Goal: Task Accomplishment & Management: Manage account settings

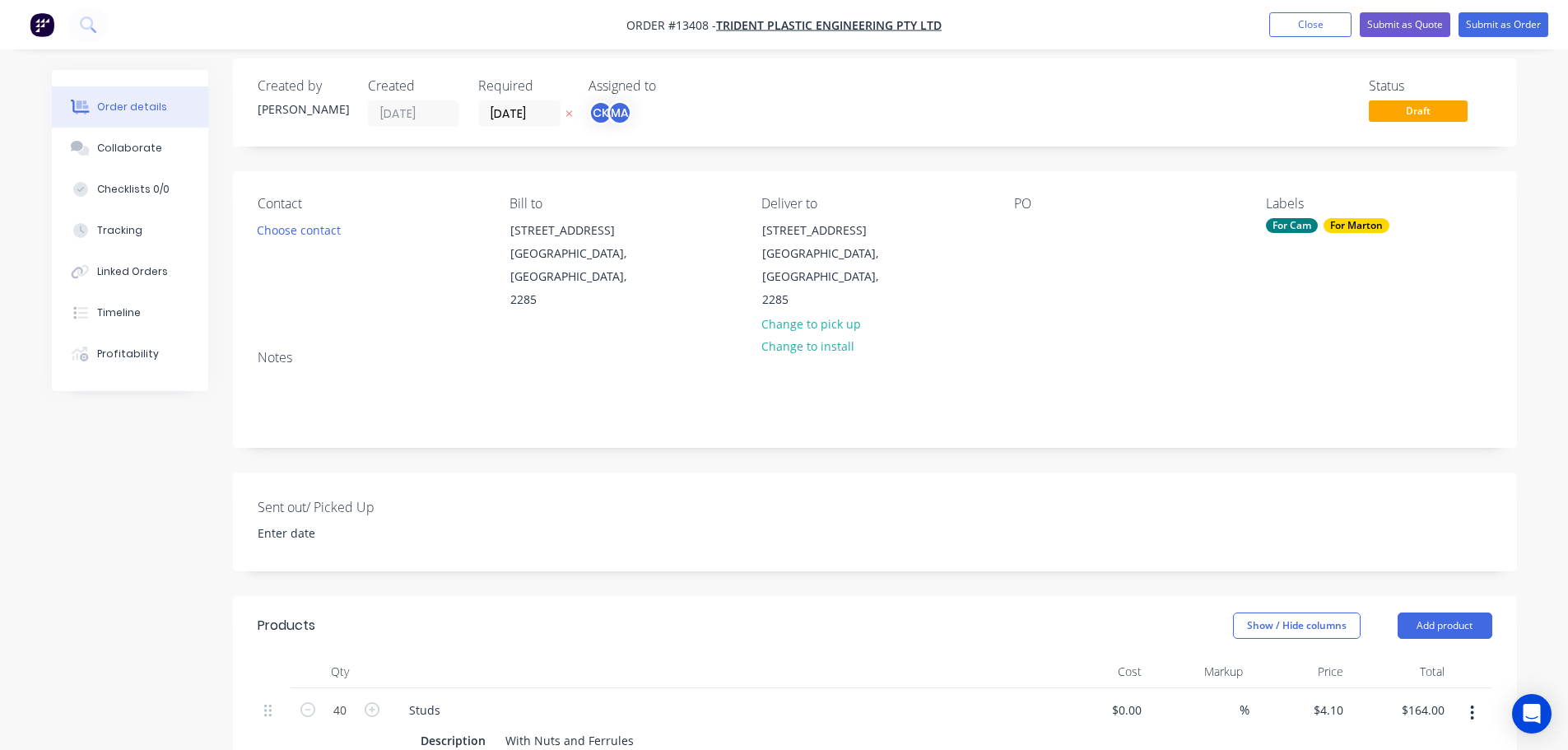
scroll to position [82, 0]
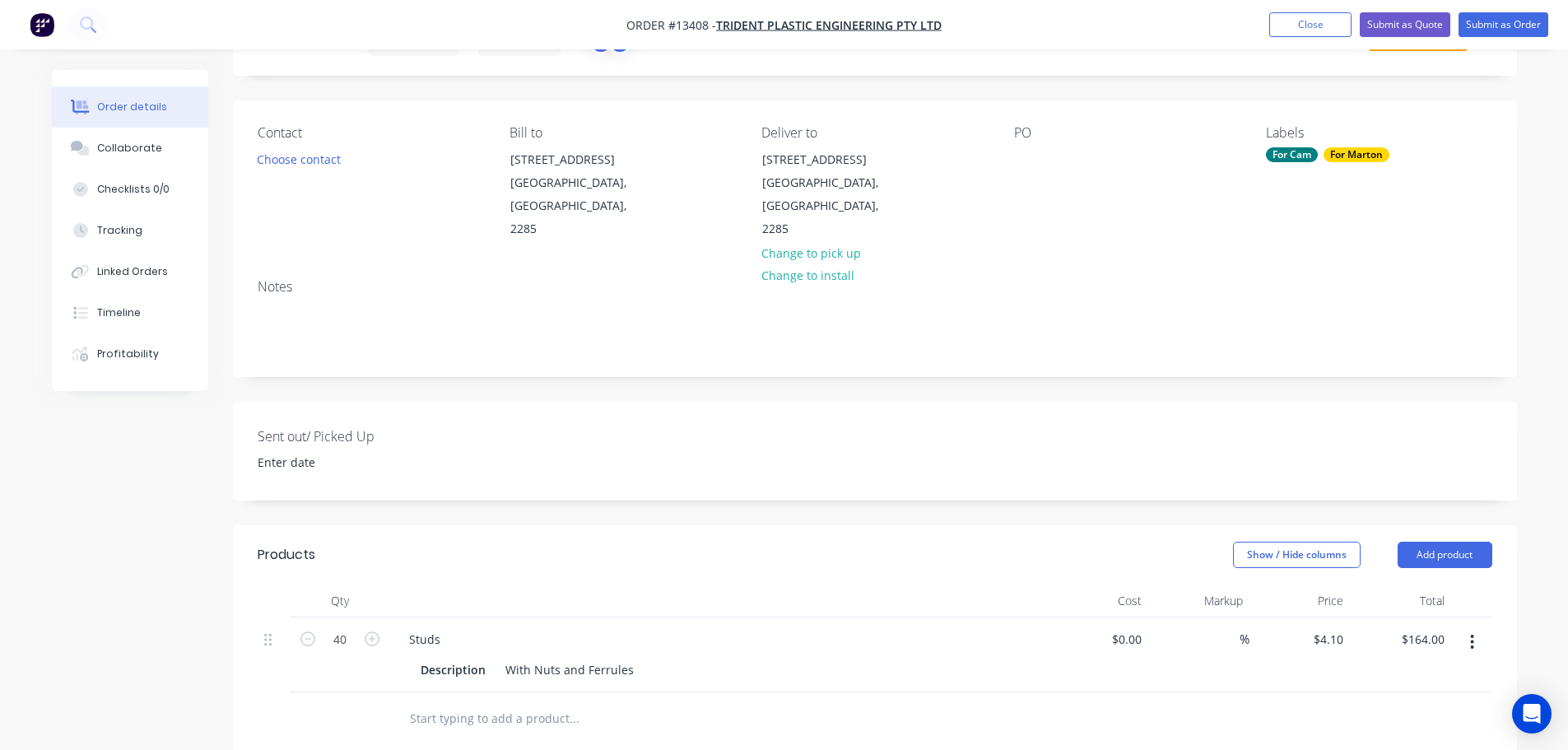
click at [1342, 618] on div "$4.10 $4.10" at bounding box center [1300, 655] width 102 height 75
click at [1340, 628] on input "4.1" at bounding box center [1337, 640] width 25 height 24
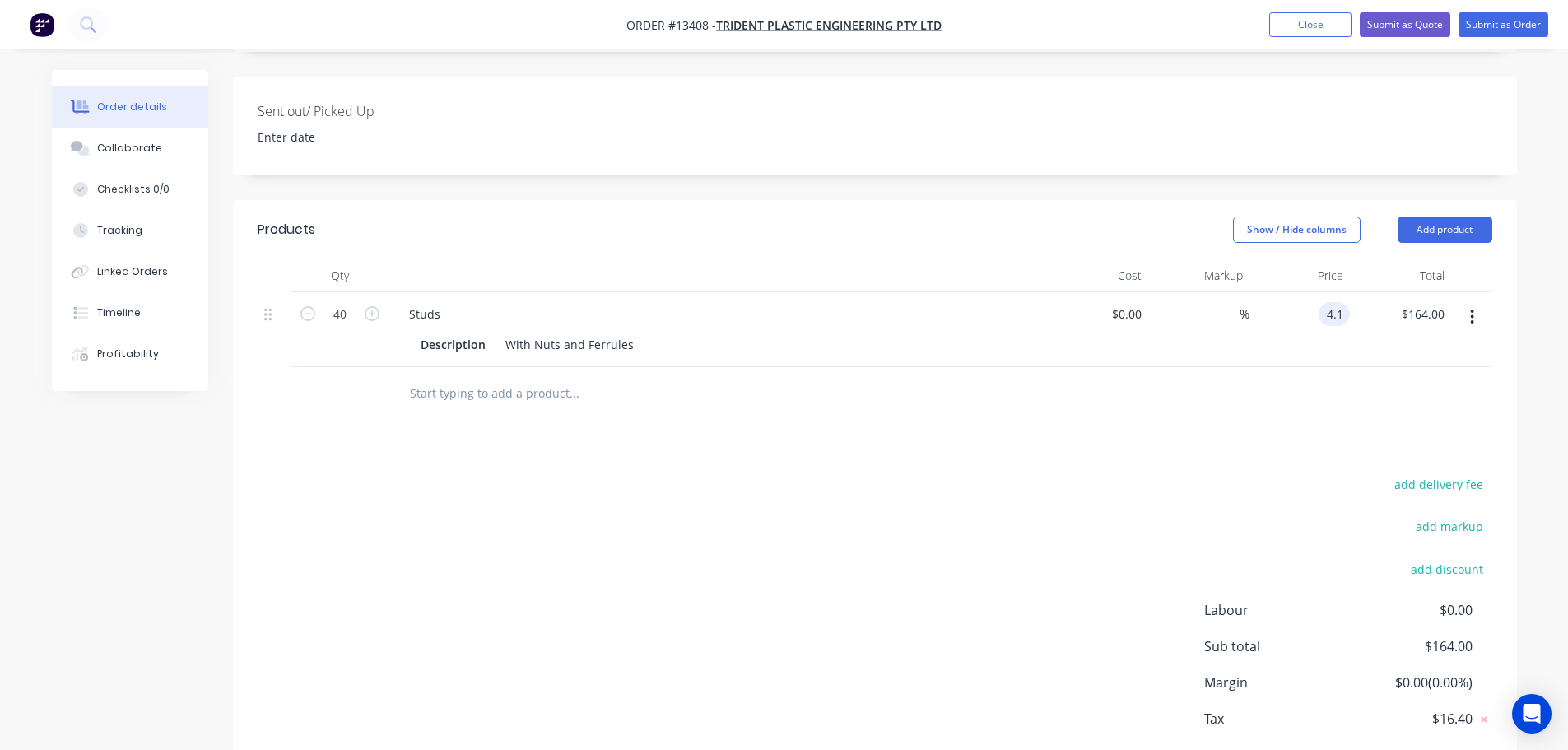
scroll to position [412, 0]
type input "$3.75"
type input "$150.00"
click at [1249, 441] on div "Products Show / Hide columns Add product Qty Cost Markup Price Total 40 Studs D…" at bounding box center [875, 503] width 1284 height 616
click at [1347, 298] on input "3.75" at bounding box center [1334, 310] width 32 height 24
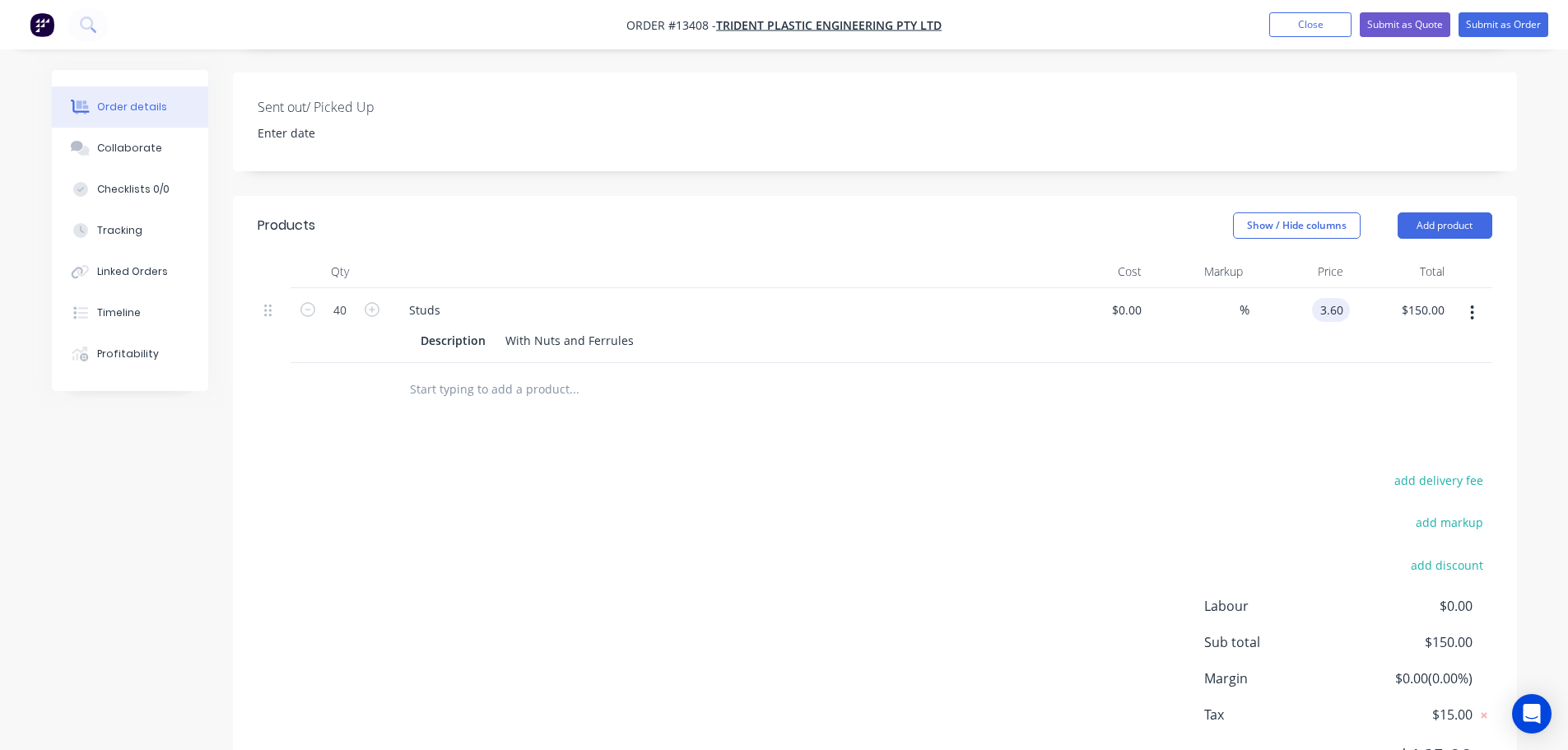
type input "$3.60"
type input "$144.00"
click at [1291, 396] on div "Products Show / Hide columns Add product Qty Cost Markup Price Total 40 Studs D…" at bounding box center [875, 503] width 1284 height 616
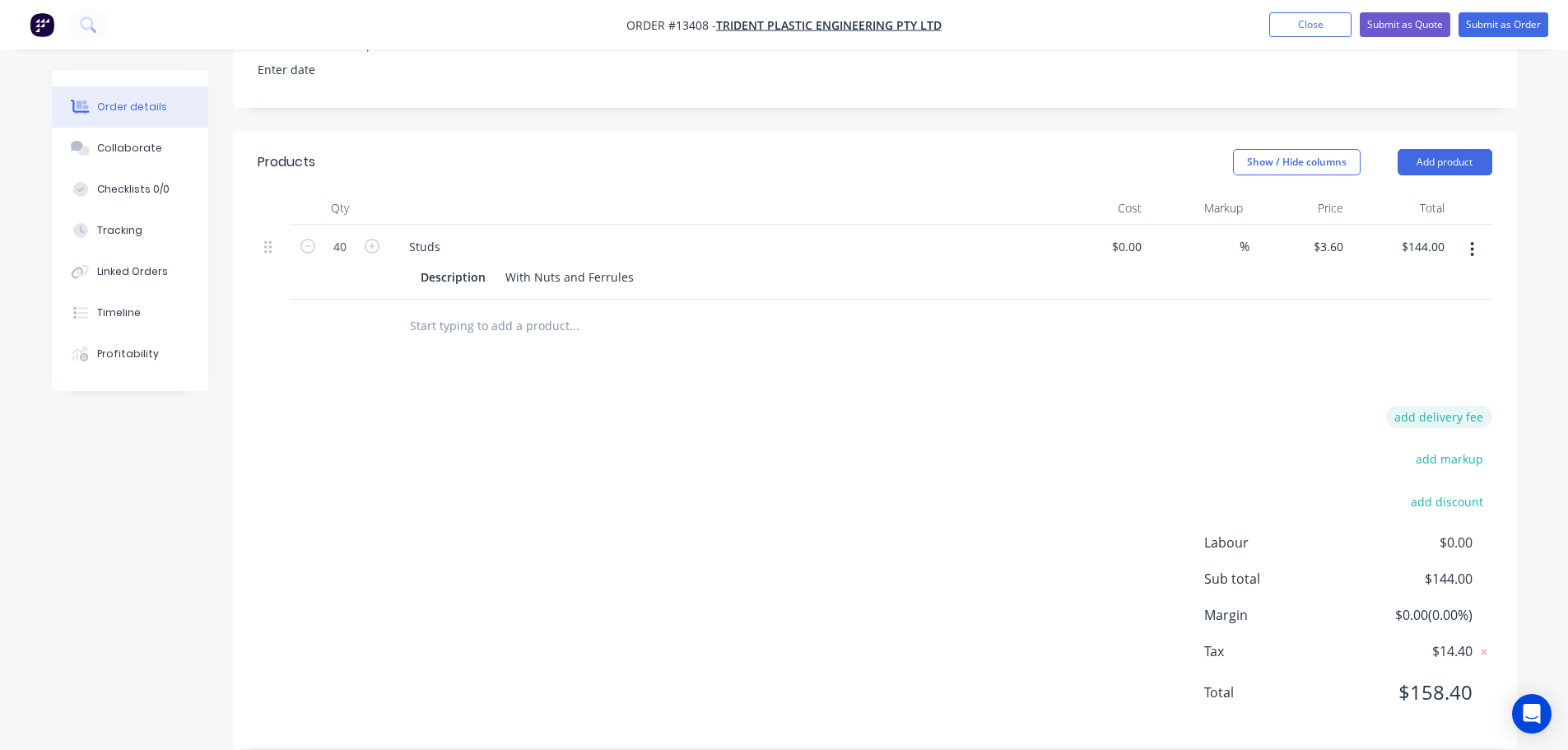
click at [1414, 406] on button "add delivery fee" at bounding box center [1439, 417] width 106 height 22
click at [1439, 411] on input at bounding box center [1428, 423] width 74 height 25
type input "45"
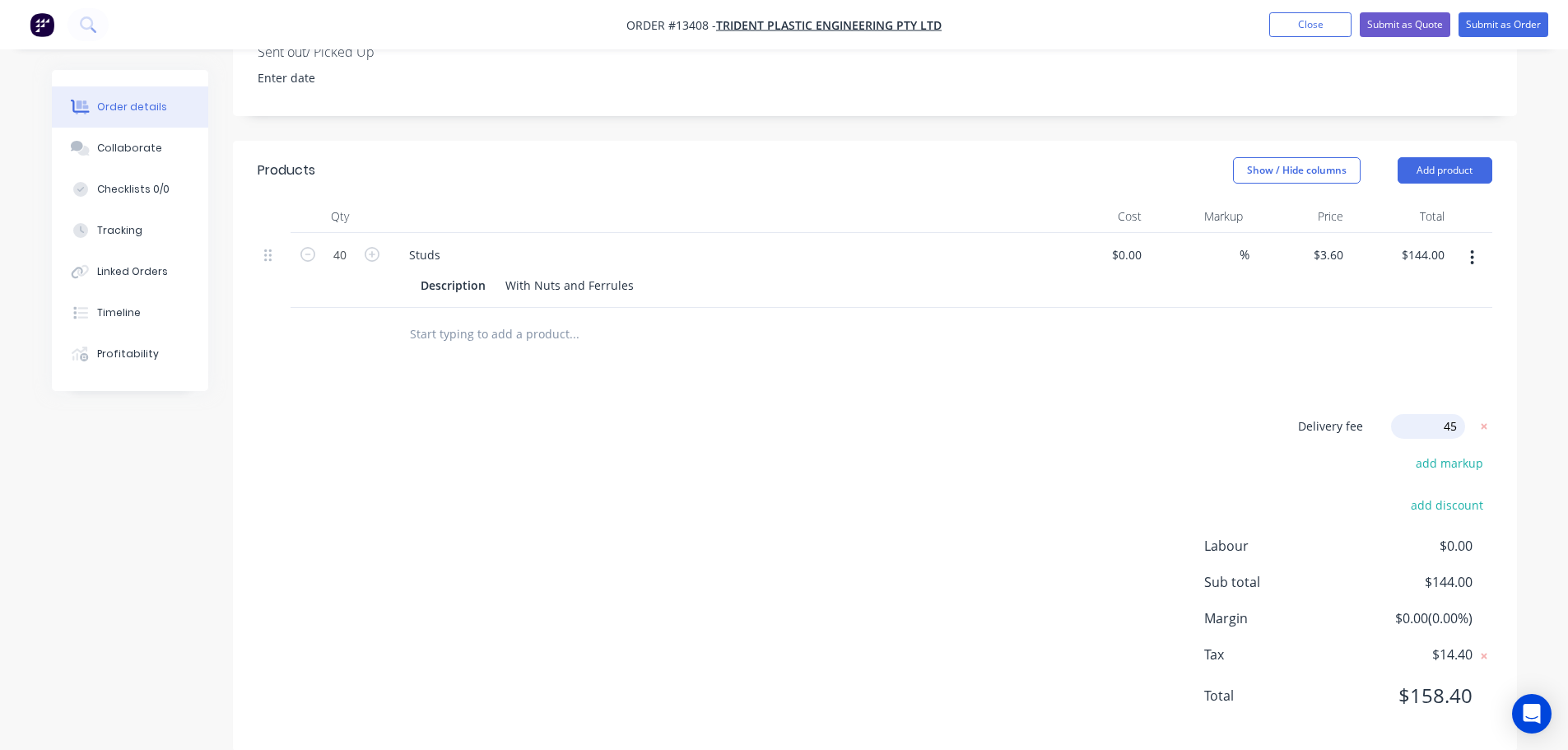
click at [885, 378] on div "Products Show / Hide columns Add product Qty Cost Markup Price Total 40 Studs D…" at bounding box center [875, 447] width 1284 height 612
click at [1509, 29] on button "Submit as Order" at bounding box center [1503, 24] width 90 height 25
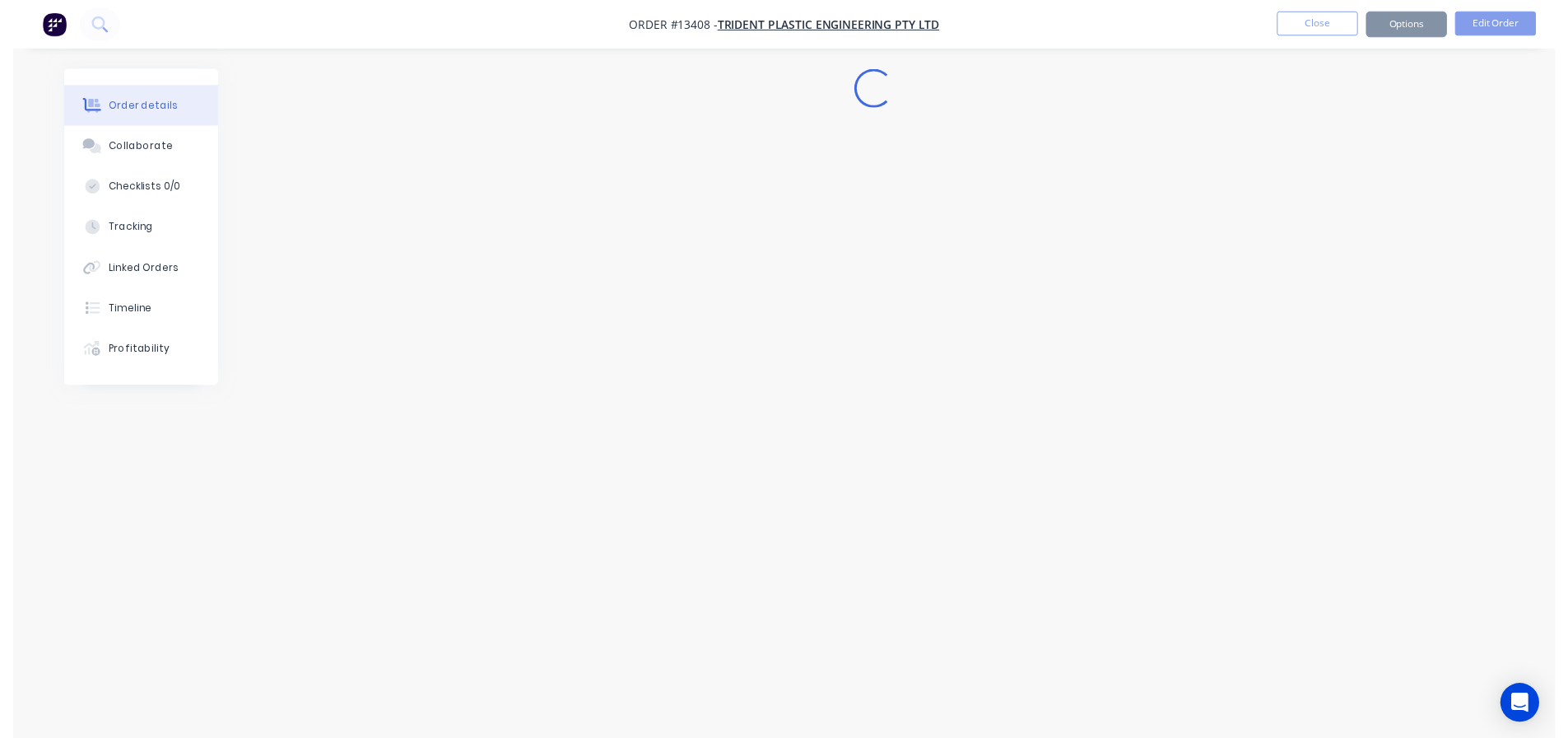
scroll to position [0, 0]
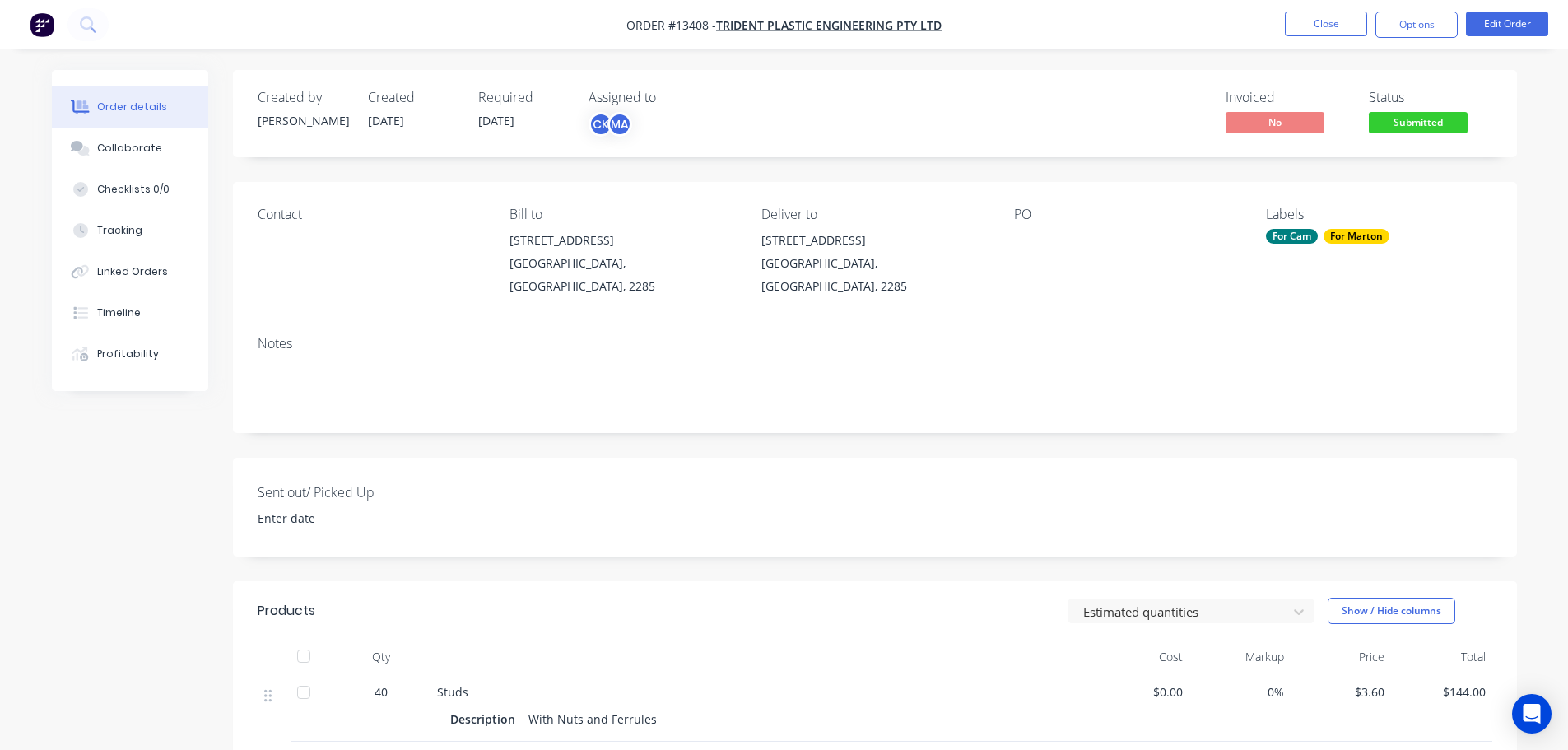
click at [1426, 124] on span "Submitted" at bounding box center [1419, 122] width 99 height 21
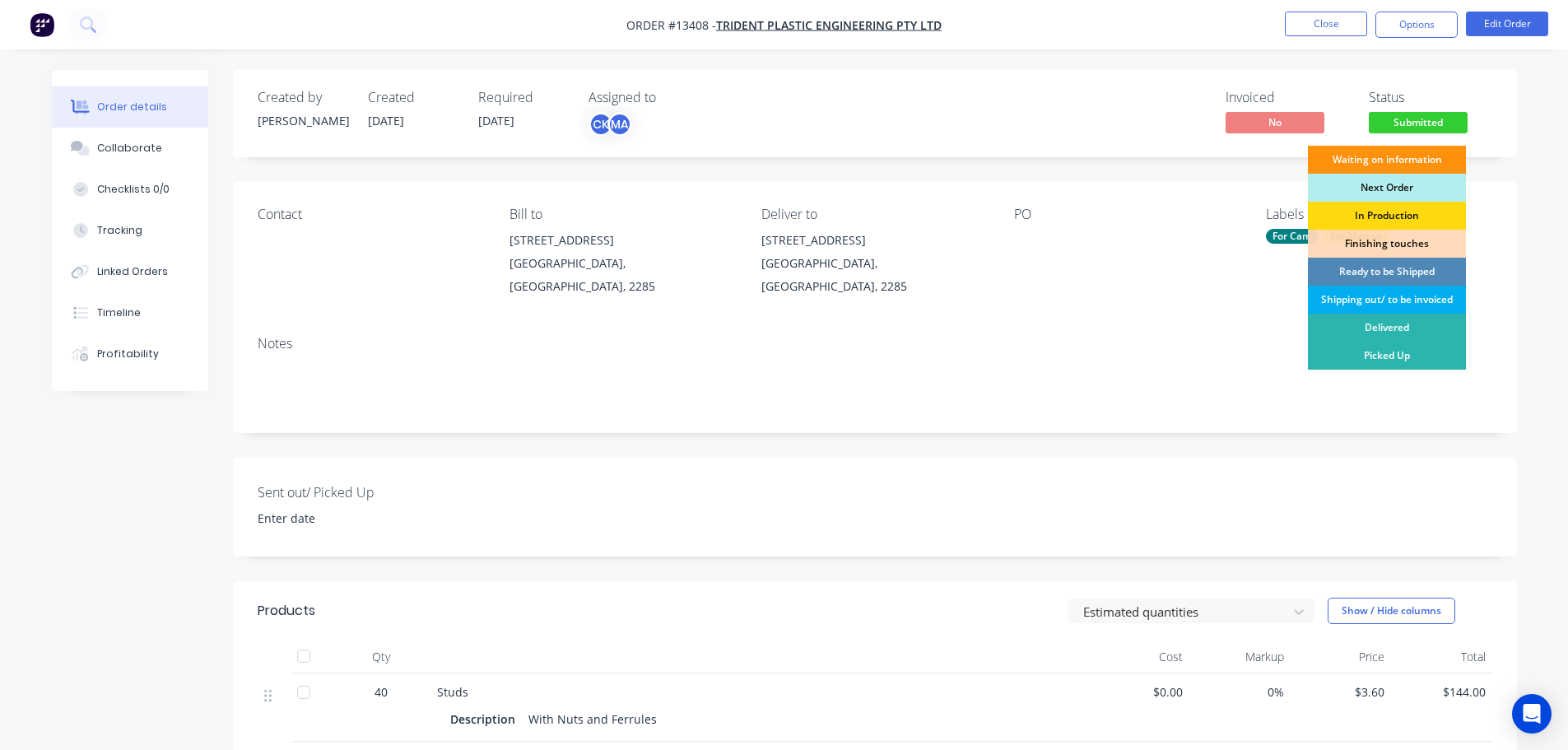
click at [1392, 297] on div "Shipping out/ to be invoiced" at bounding box center [1387, 300] width 158 height 28
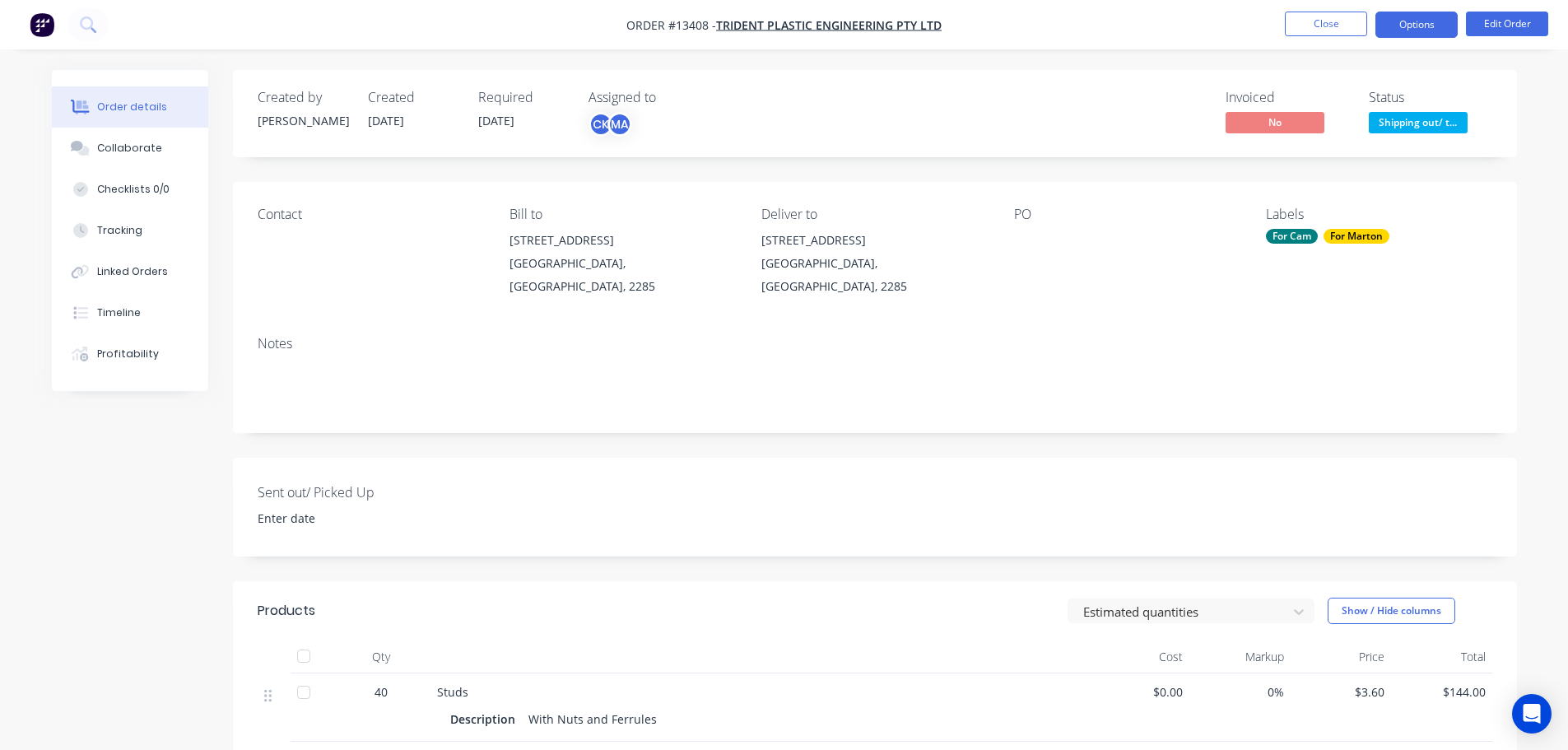
click at [1430, 21] on button "Options" at bounding box center [1417, 24] width 82 height 26
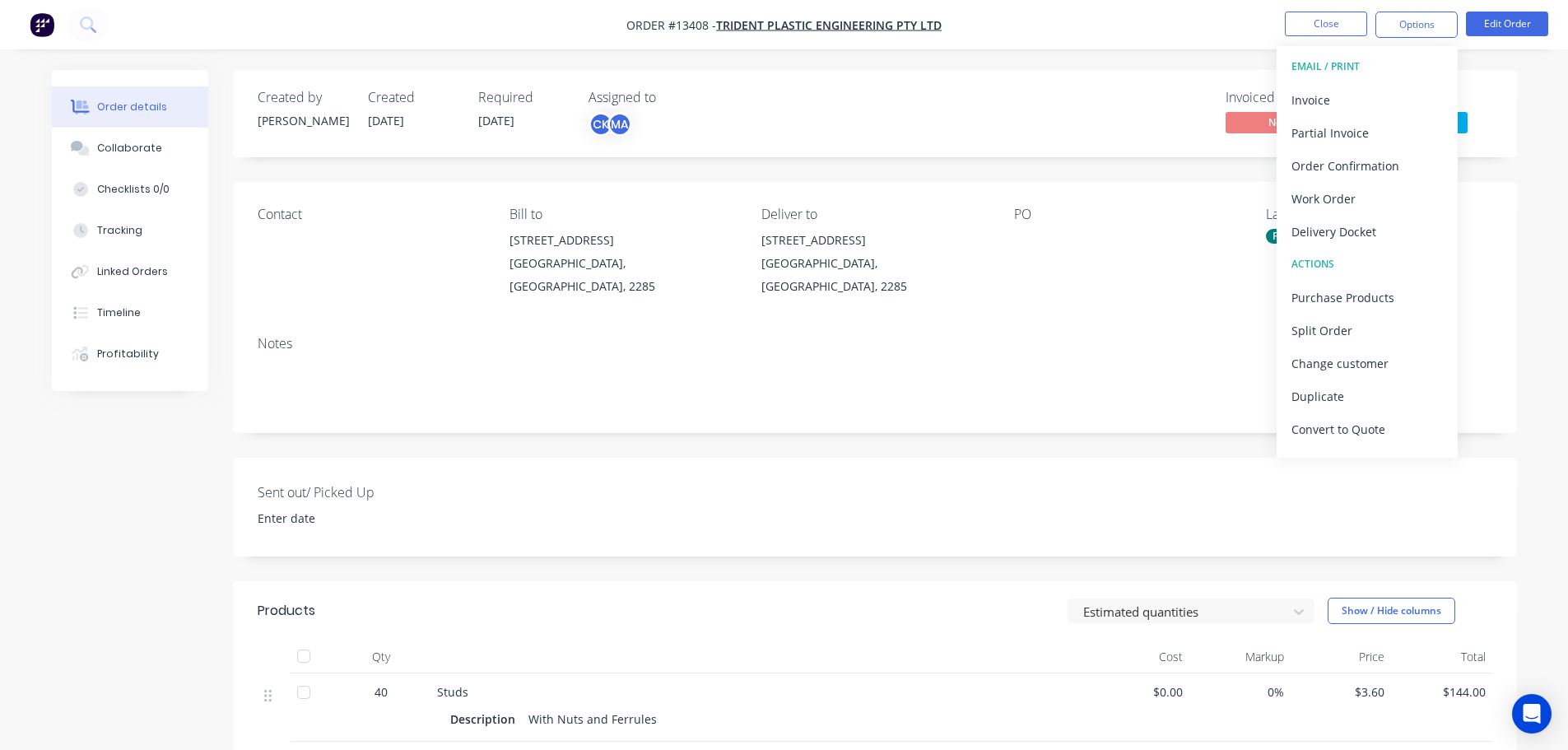
click at [1358, 224] on div "Delivery Docket" at bounding box center [1367, 231] width 151 height 24
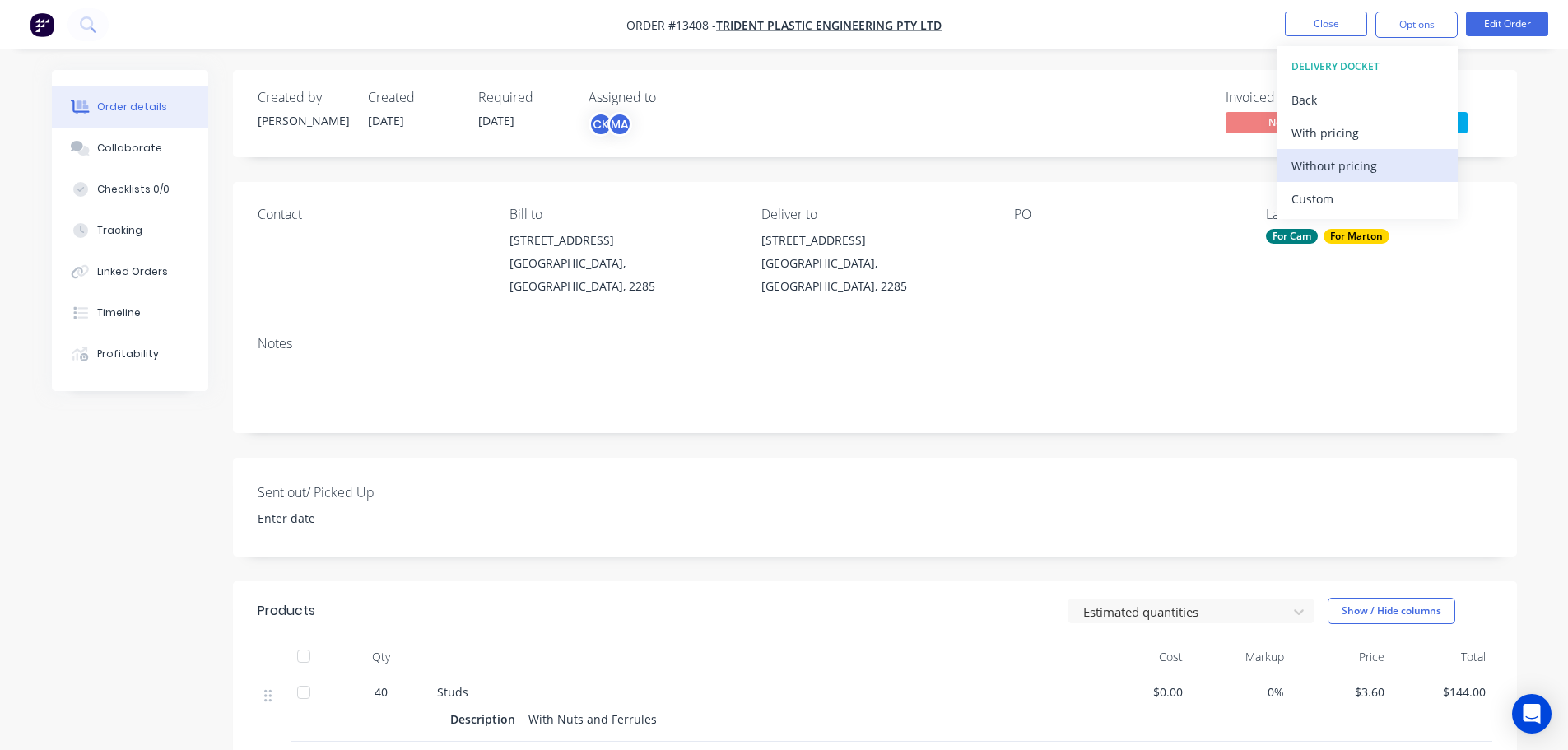
click at [1346, 167] on div "Without pricing" at bounding box center [1367, 166] width 151 height 24
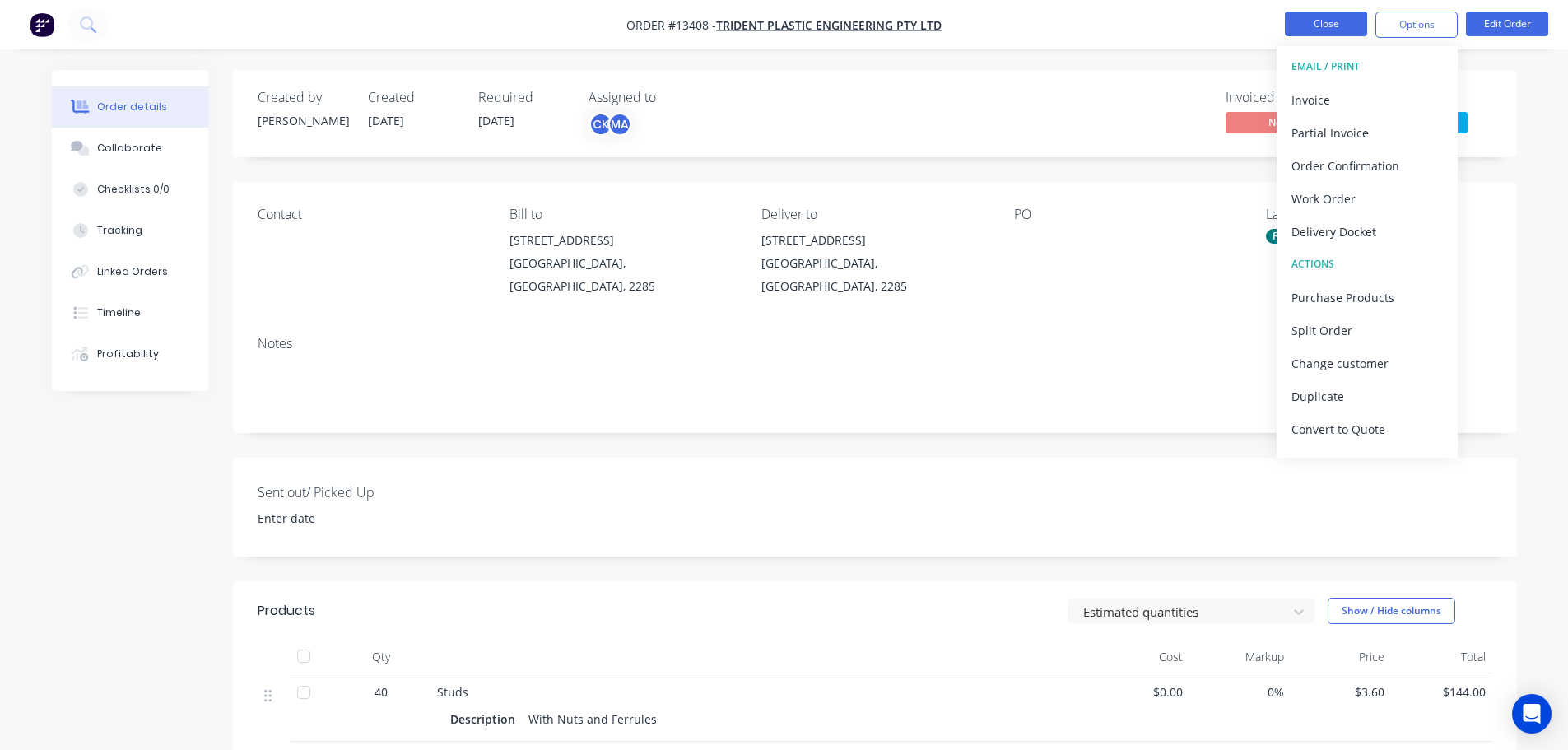
click at [1324, 21] on button "Close" at bounding box center [1326, 23] width 82 height 25
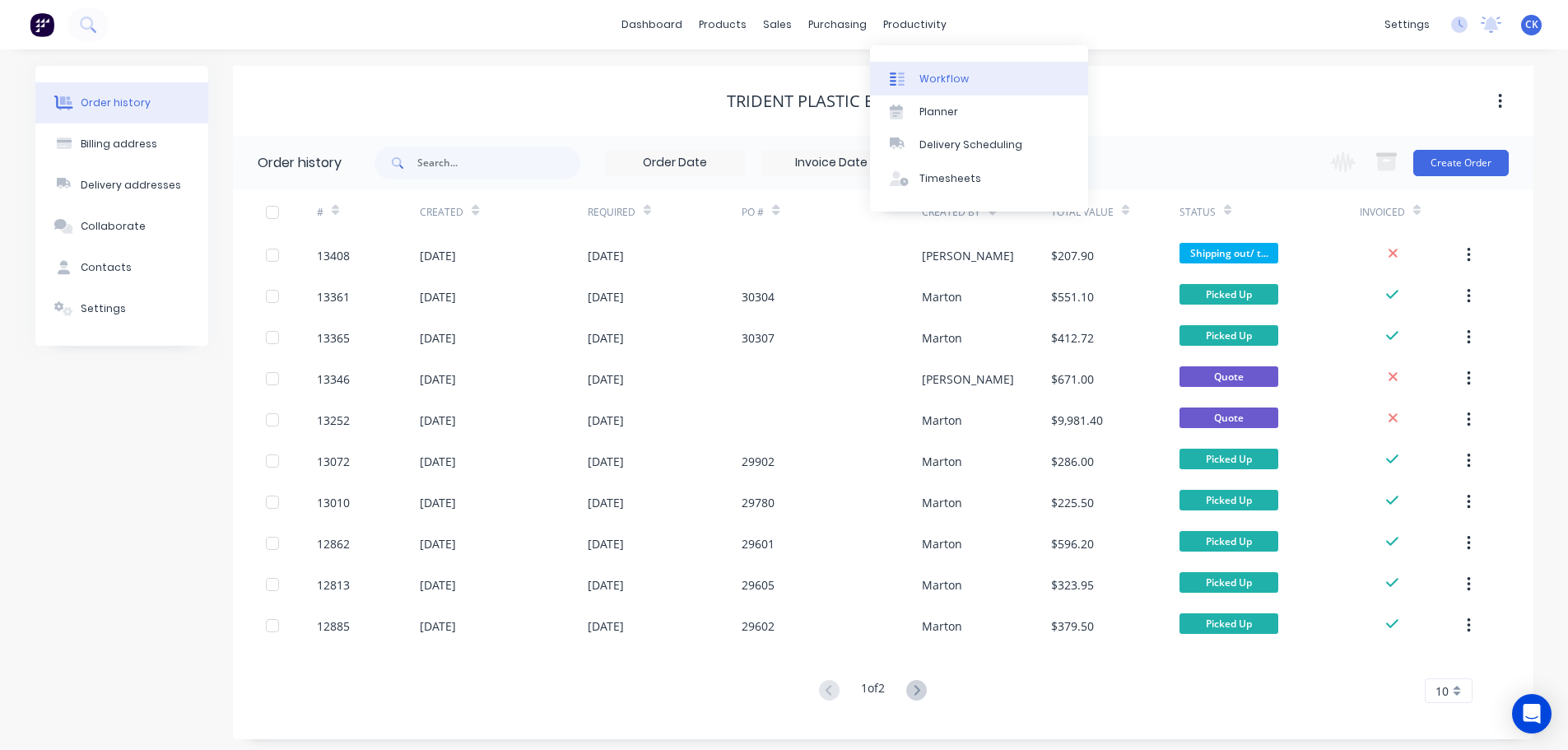
click at [913, 79] on div at bounding box center [902, 79] width 25 height 15
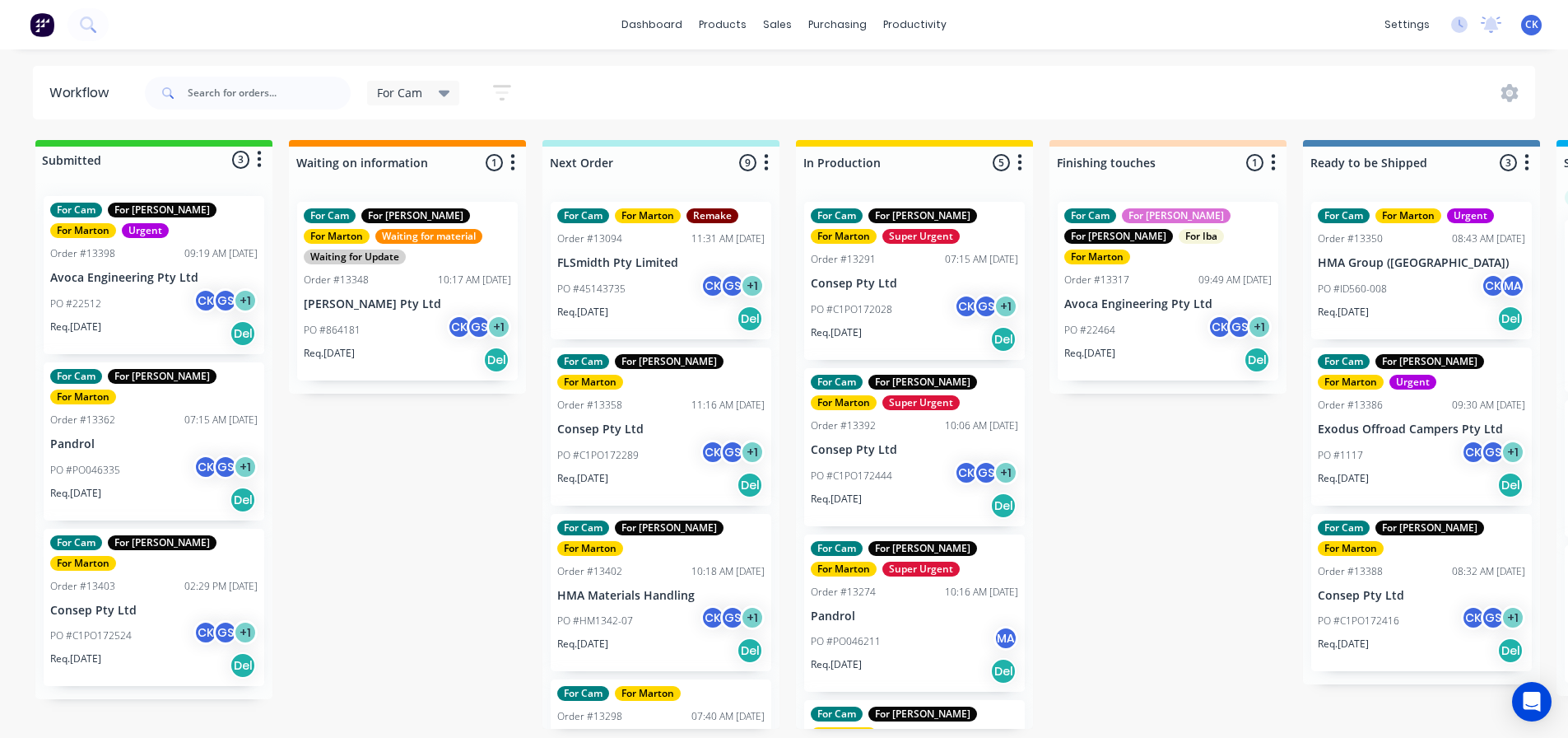
click at [1103, 323] on p "PO #22464" at bounding box center [1090, 330] width 51 height 15
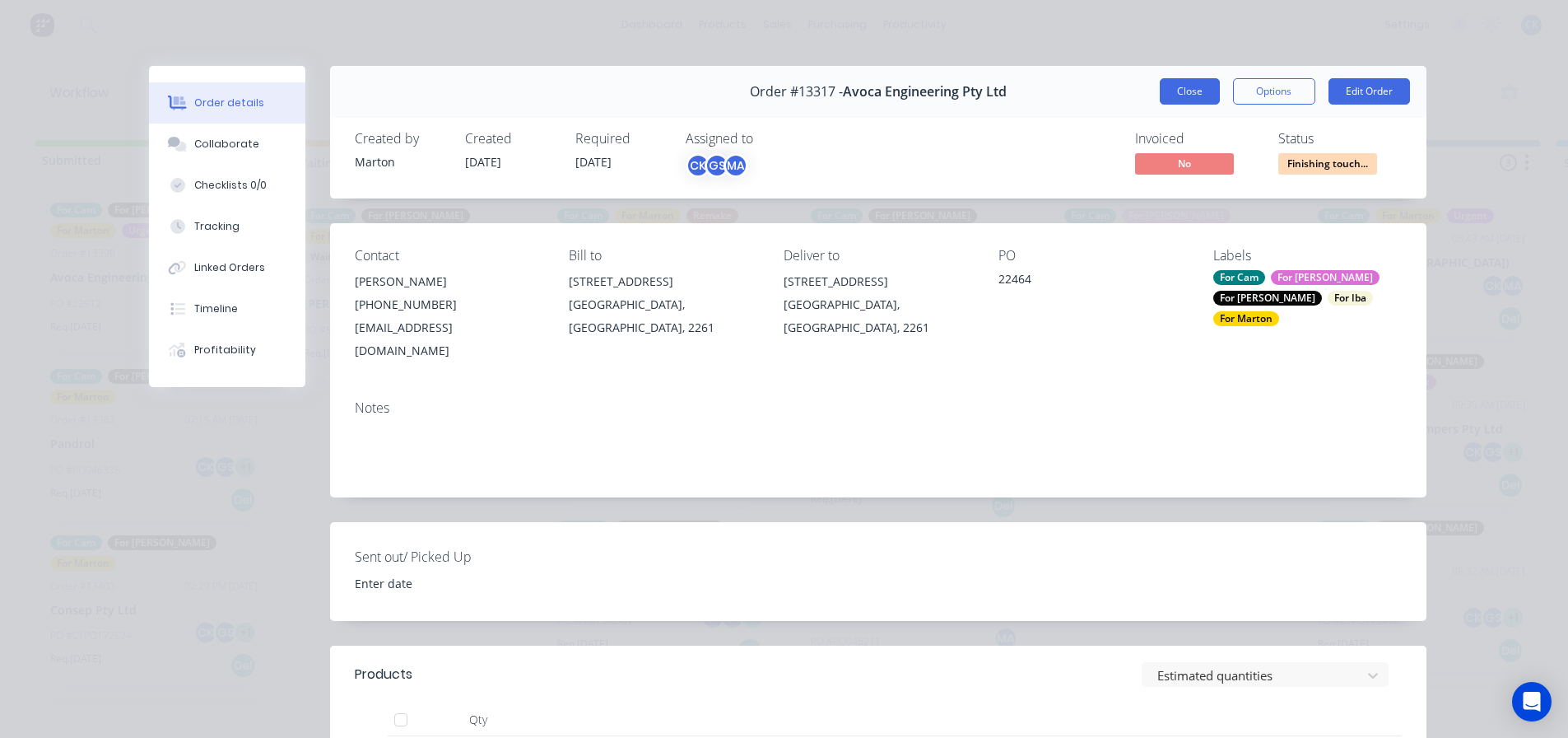
click at [1190, 101] on button "Close" at bounding box center [1190, 91] width 60 height 26
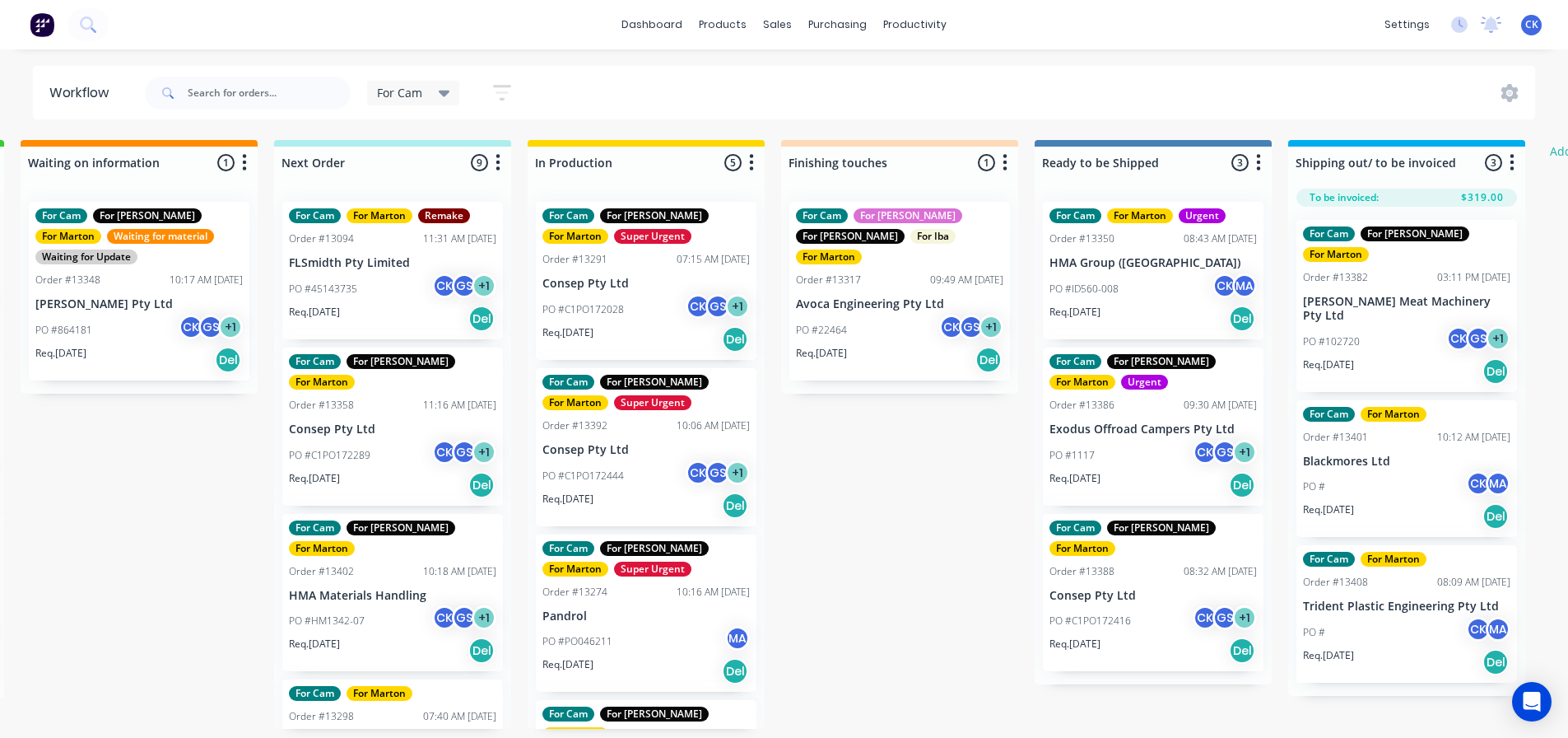
scroll to position [0, 500]
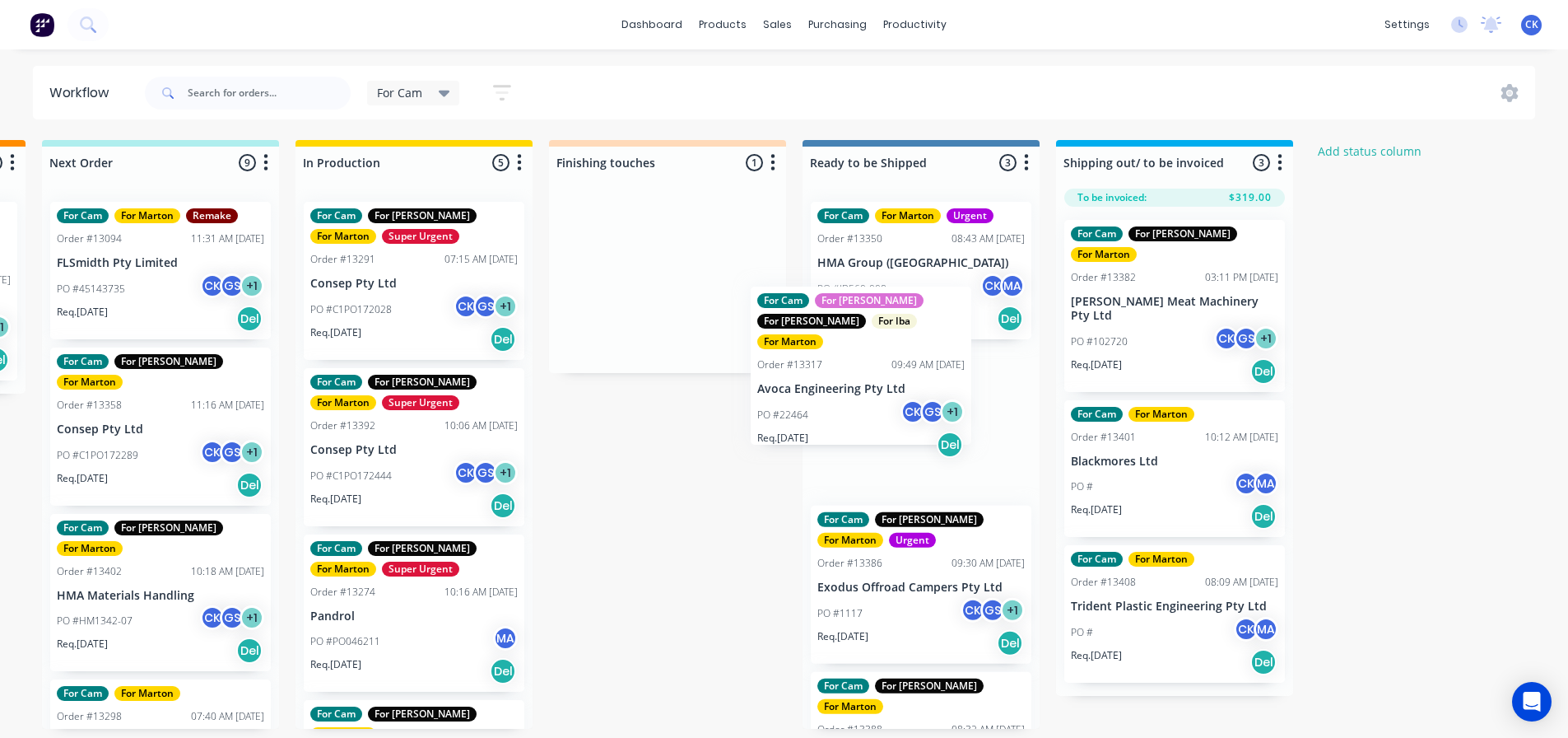
drag, startPoint x: 687, startPoint y: 313, endPoint x: 900, endPoint y: 385, distance: 224.8
click at [900, 385] on div "Submitted 3 Status colour #32CD32 hex #32CD32 Save Cancel Summaries Total order…" at bounding box center [621, 434] width 2268 height 589
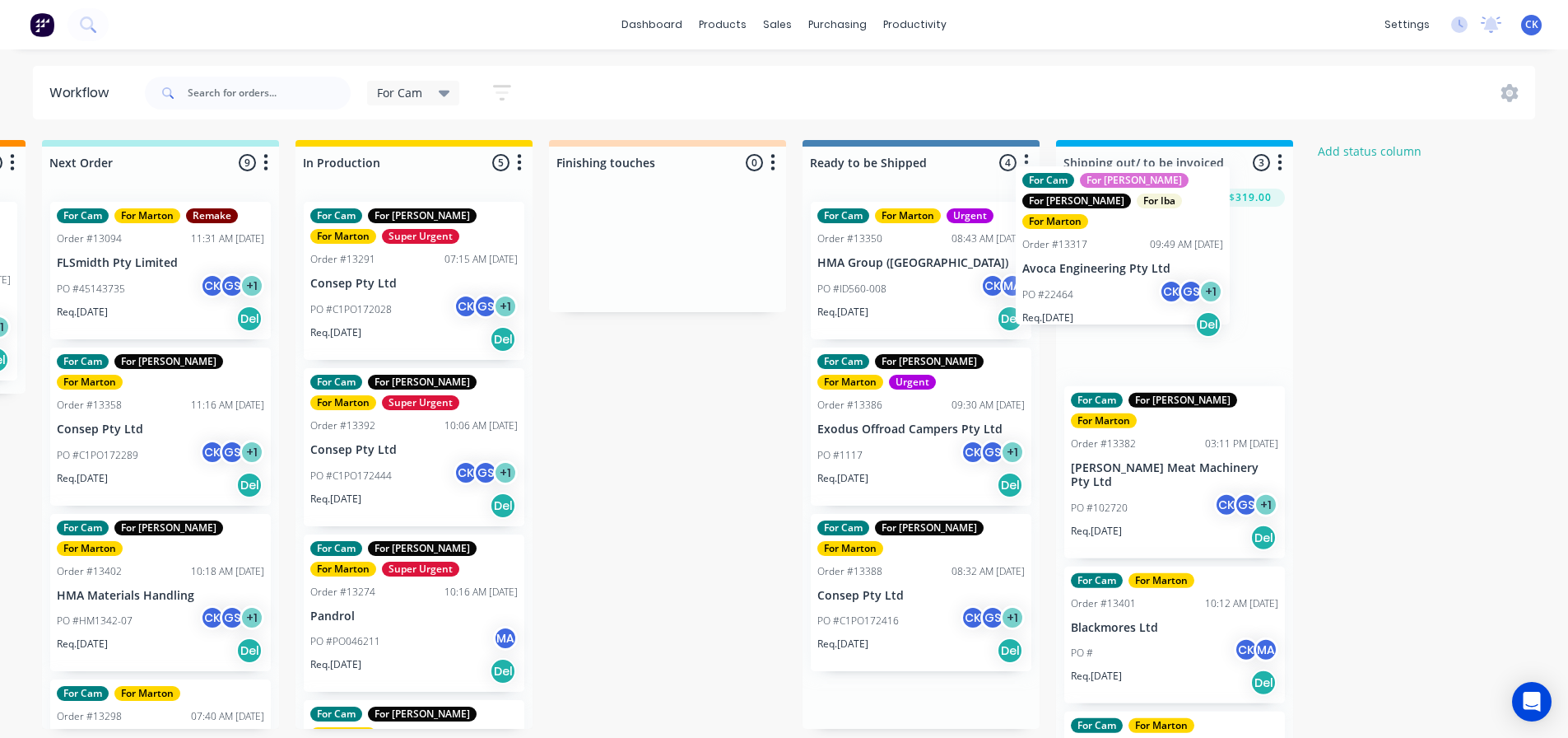
click at [1111, 290] on div "Submitted 3 Status colour #32CD32 hex #32CD32 Save Cancel Summaries Total order…" at bounding box center [621, 443] width 2268 height 606
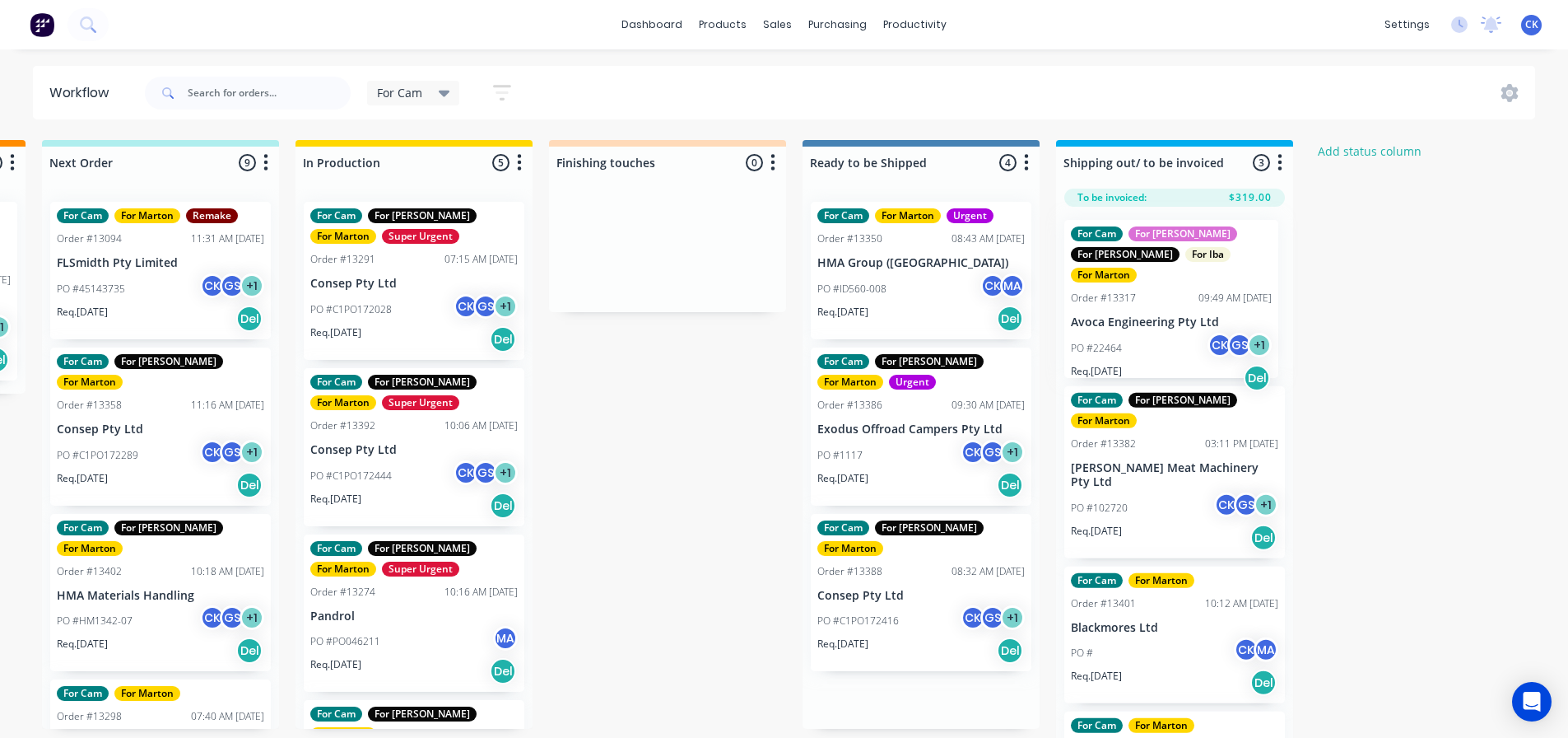
click at [1137, 282] on div "For Cam For [PERSON_NAME] For [PERSON_NAME] Order #13382 03:11 PM [DATE] [PERSO…" at bounding box center [1175, 477] width 237 height 540
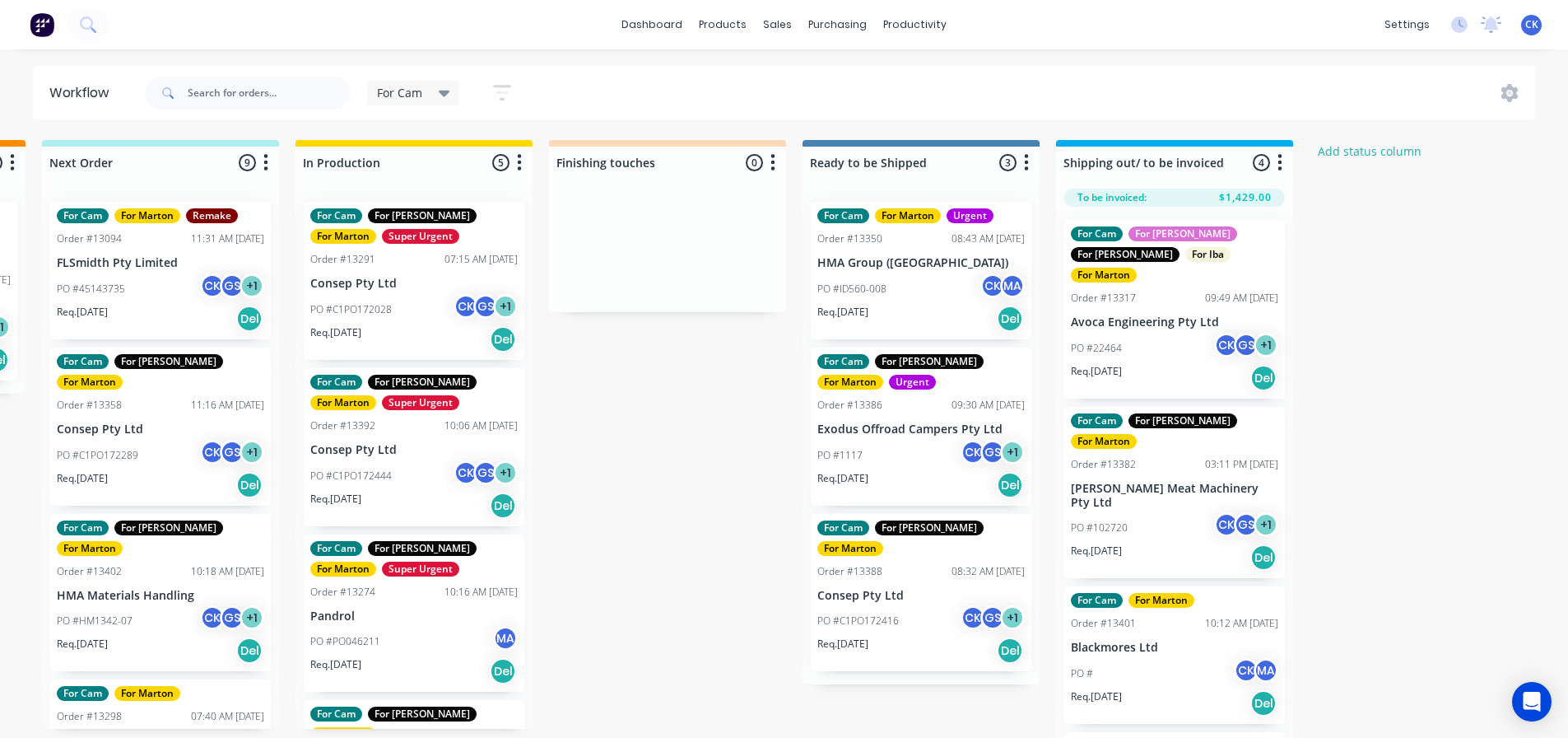
click at [1140, 290] on div "For Cam For [PERSON_NAME] For [PERSON_NAME] For Iba For Marton Order #13317 09:…" at bounding box center [1174, 308] width 220 height 179
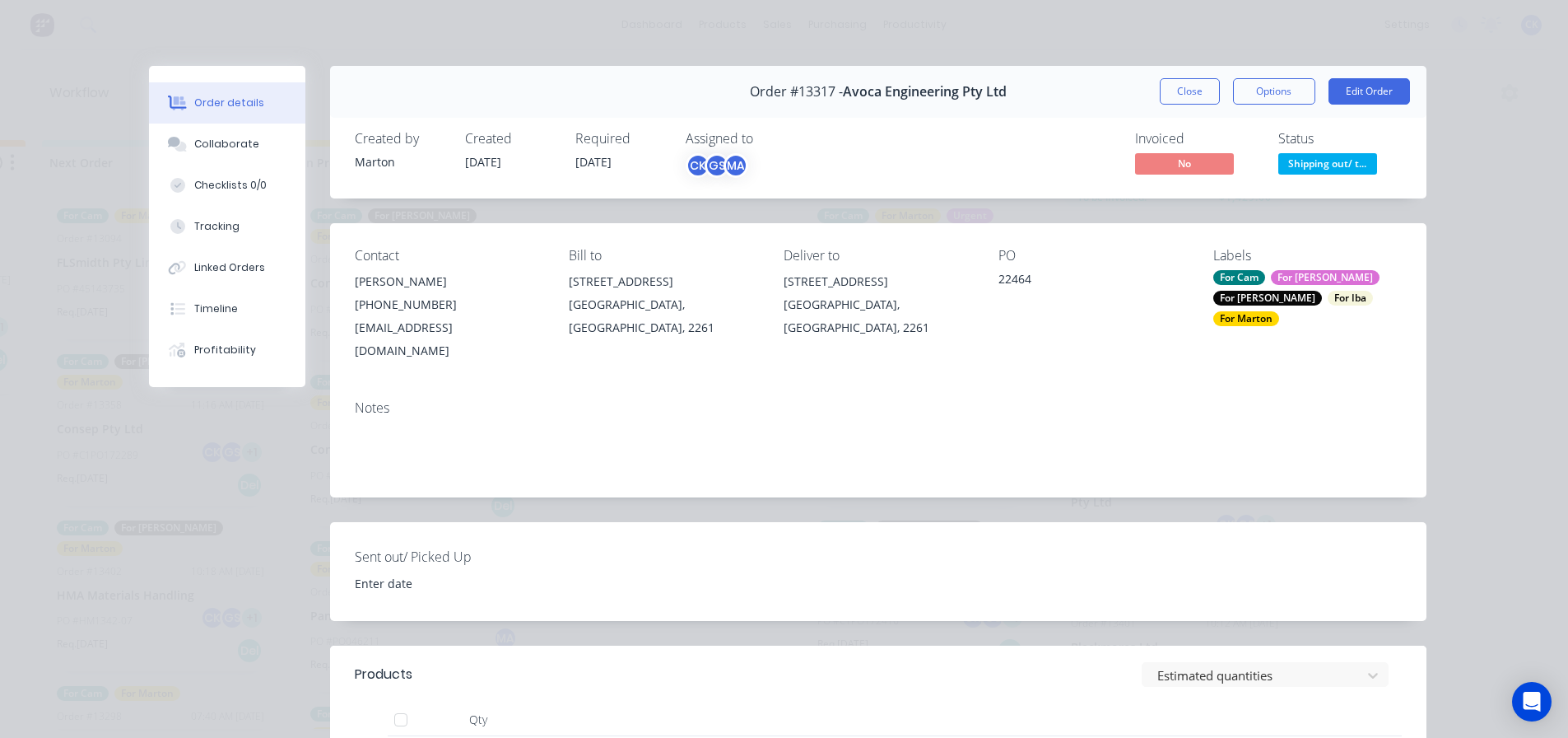
click at [1264, 103] on button "Options" at bounding box center [1274, 91] width 82 height 26
click at [1258, 196] on div "Delivery Docket" at bounding box center [1229, 200] width 143 height 24
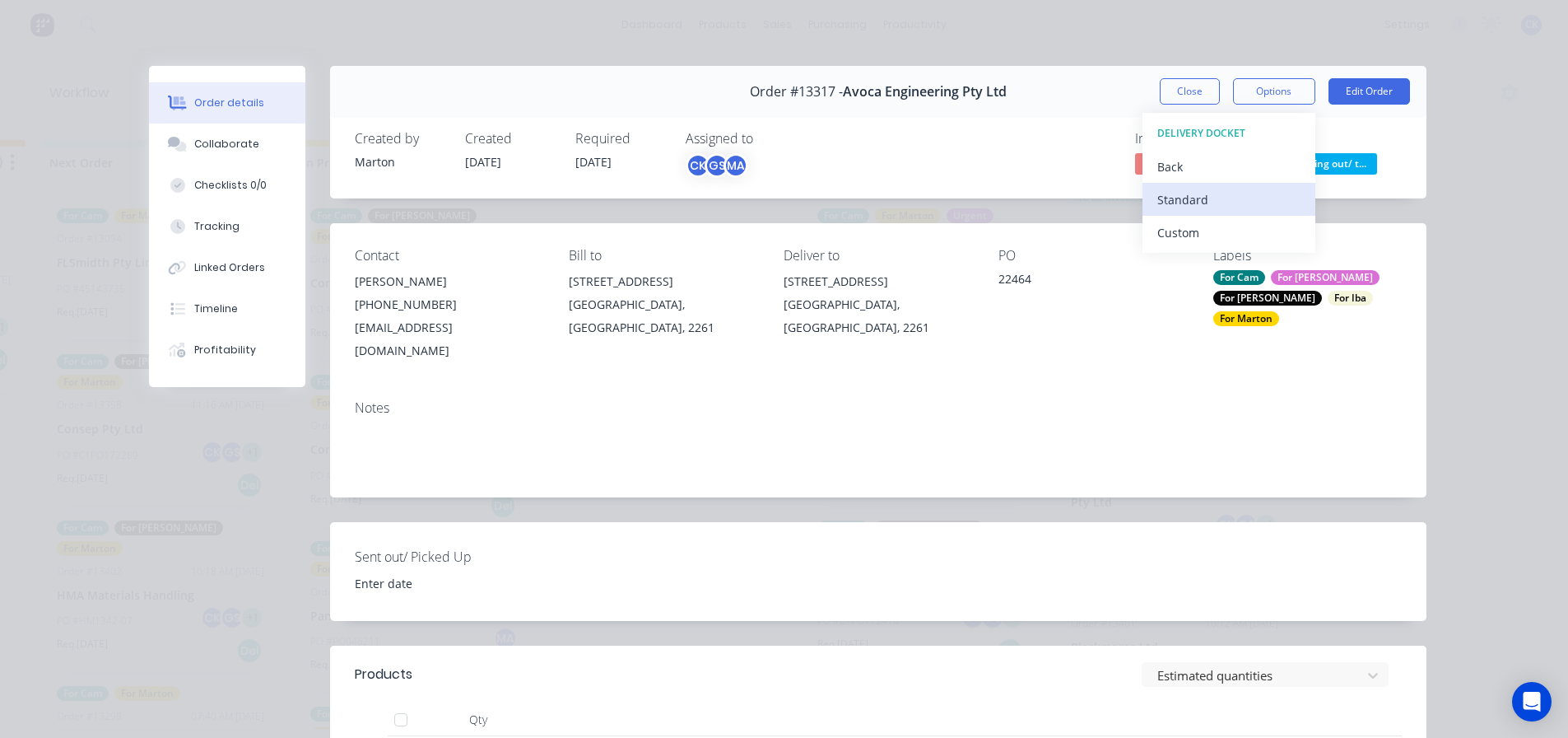
click at [1231, 202] on div "Standard" at bounding box center [1229, 200] width 143 height 24
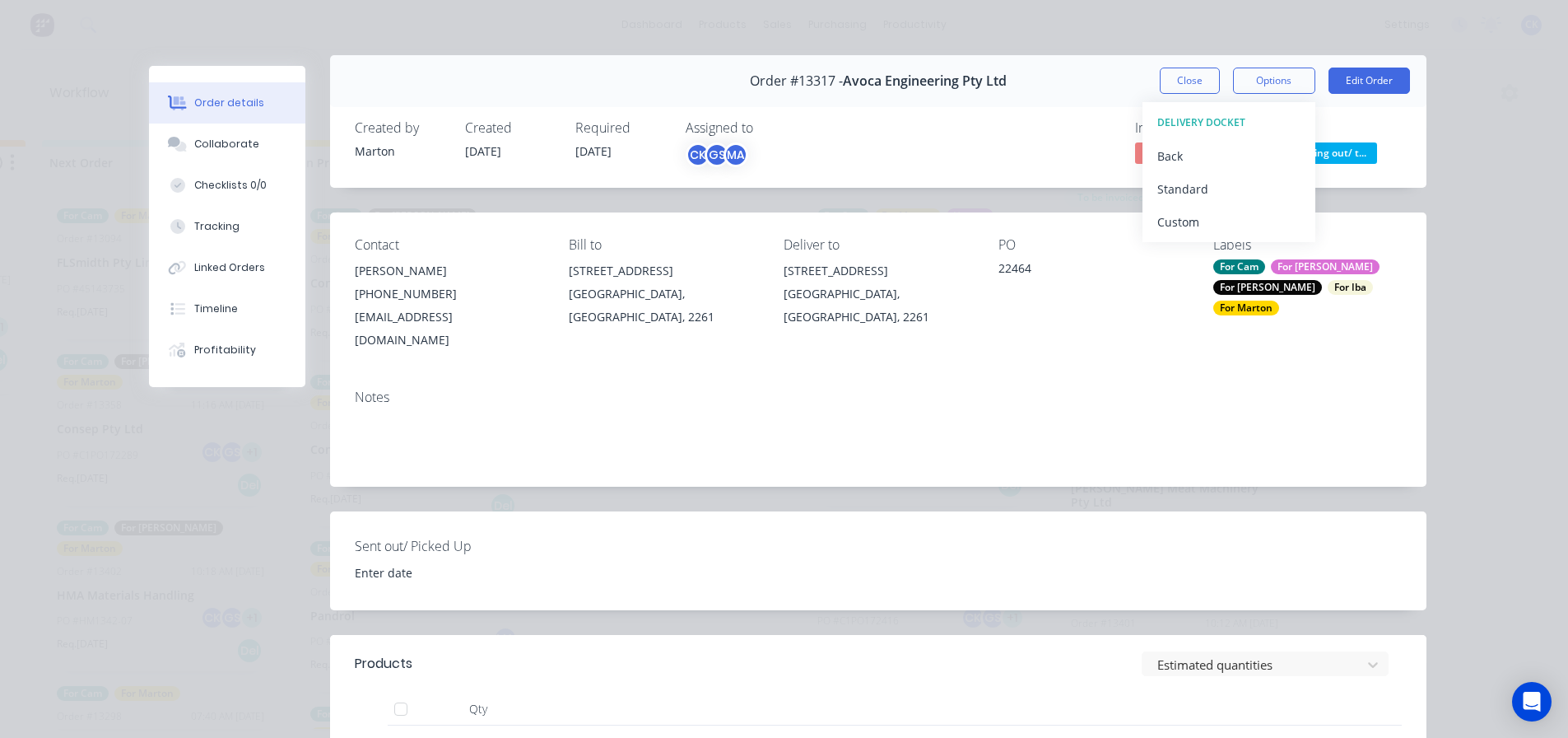
scroll to position [0, 0]
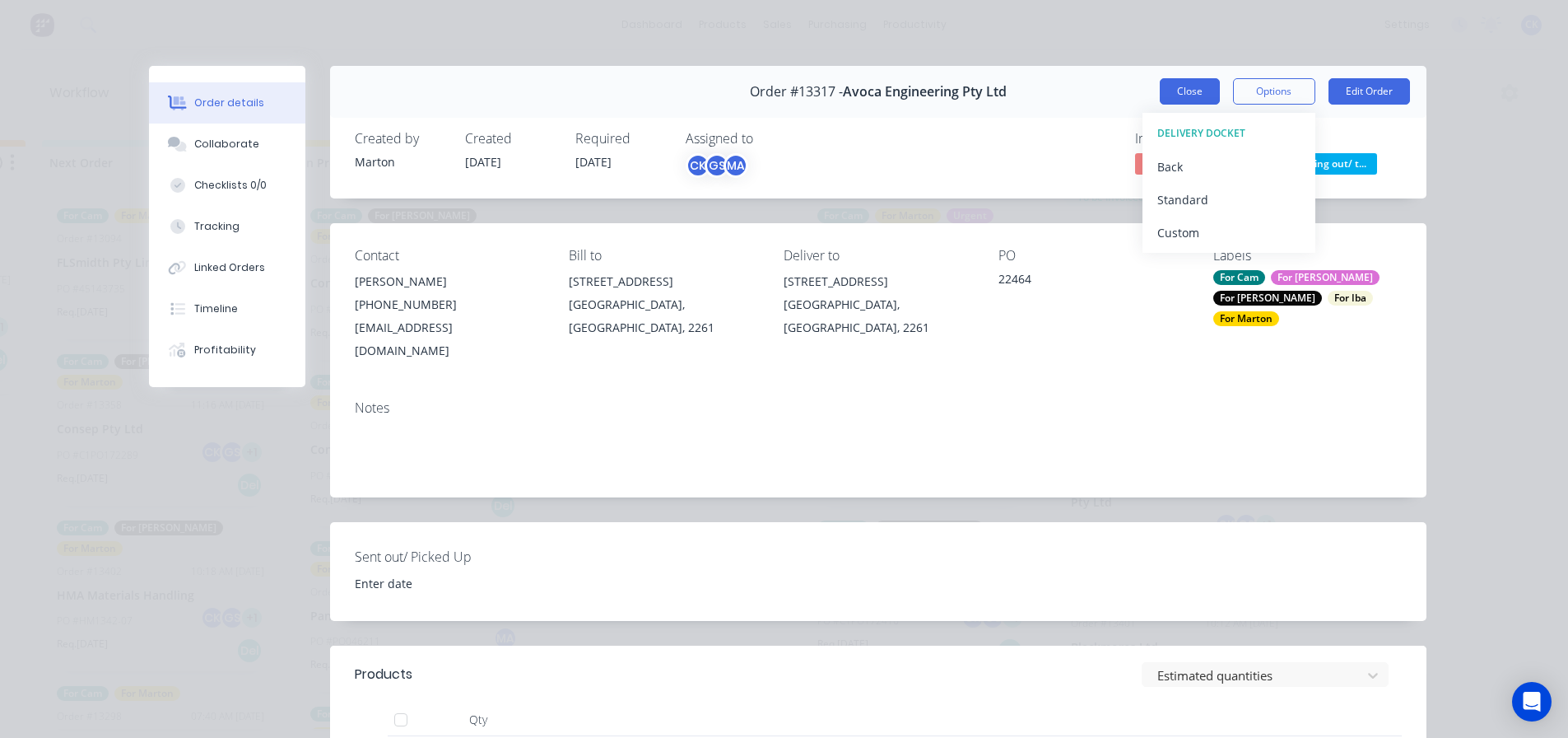
click at [1173, 100] on button "Close" at bounding box center [1190, 91] width 60 height 26
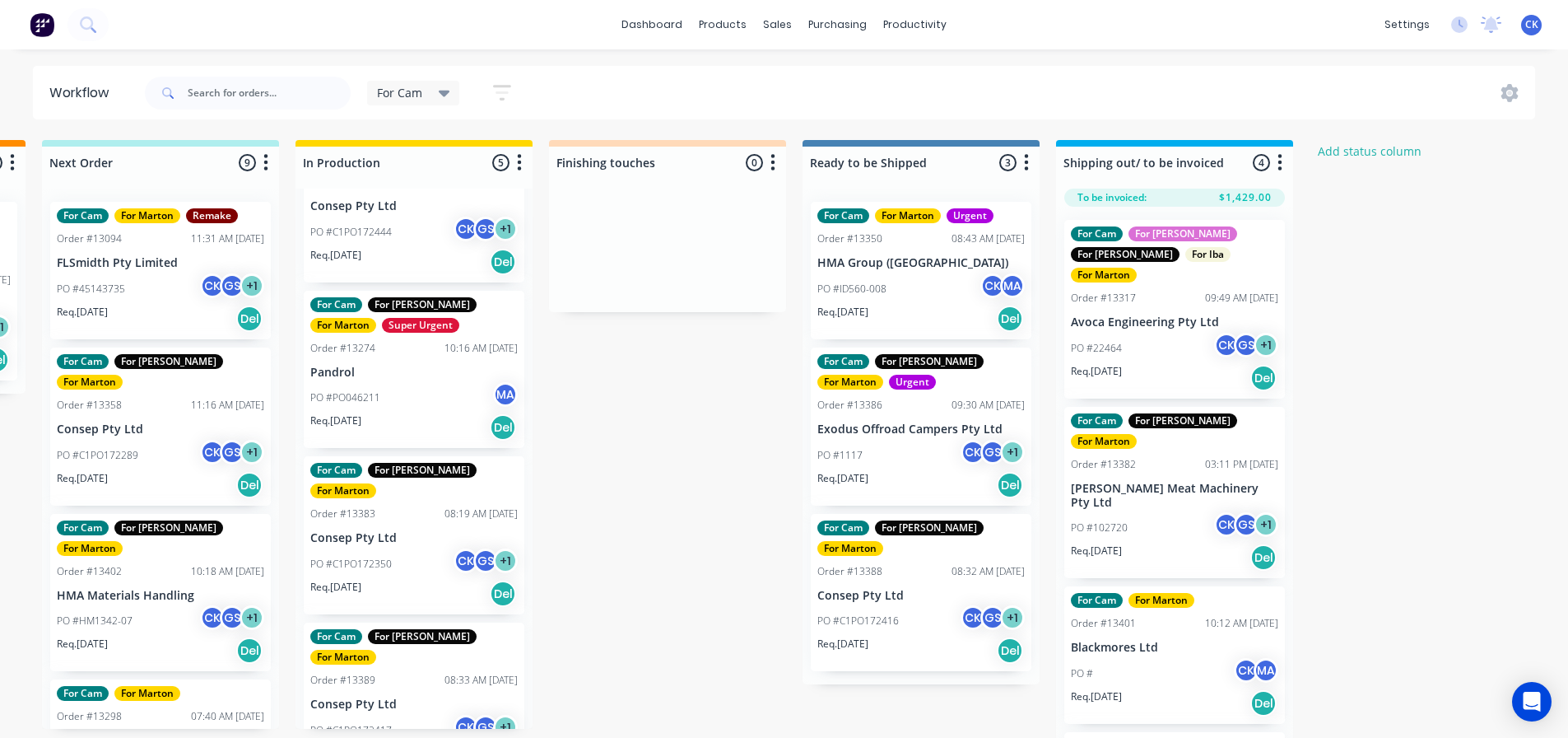
scroll to position [255, 0]
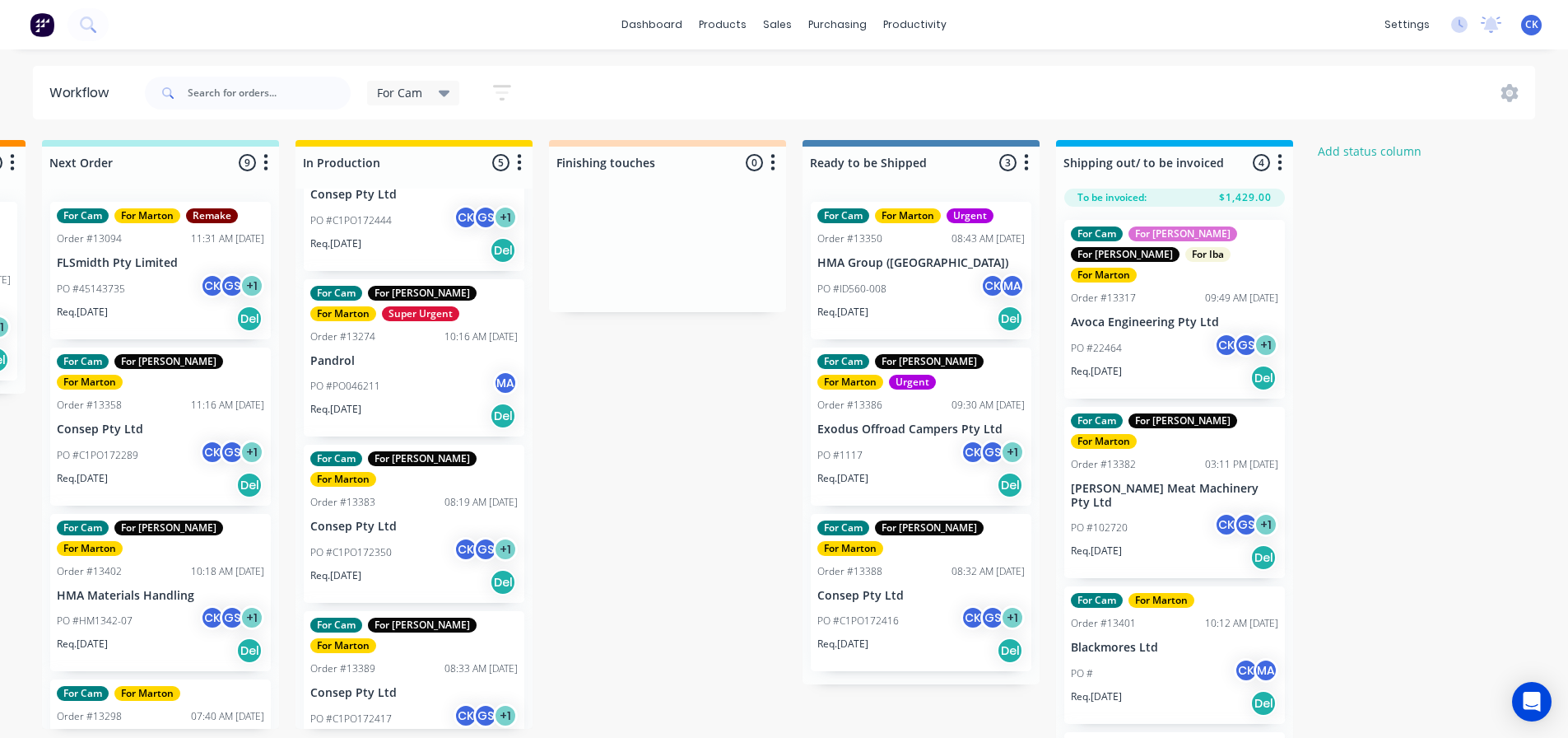
click at [354, 374] on div "PO #PO046211 MA" at bounding box center [413, 386] width 208 height 32
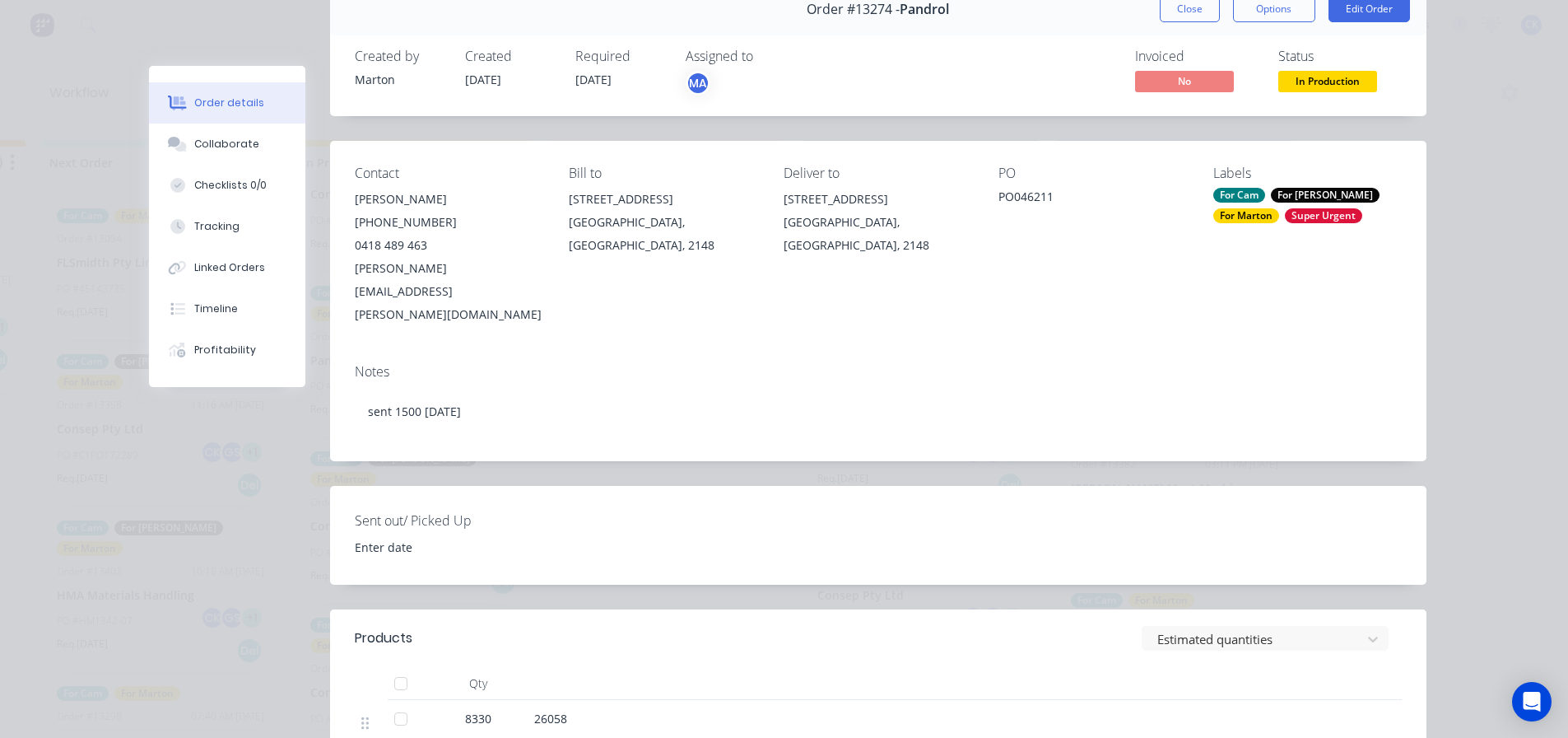
scroll to position [0, 0]
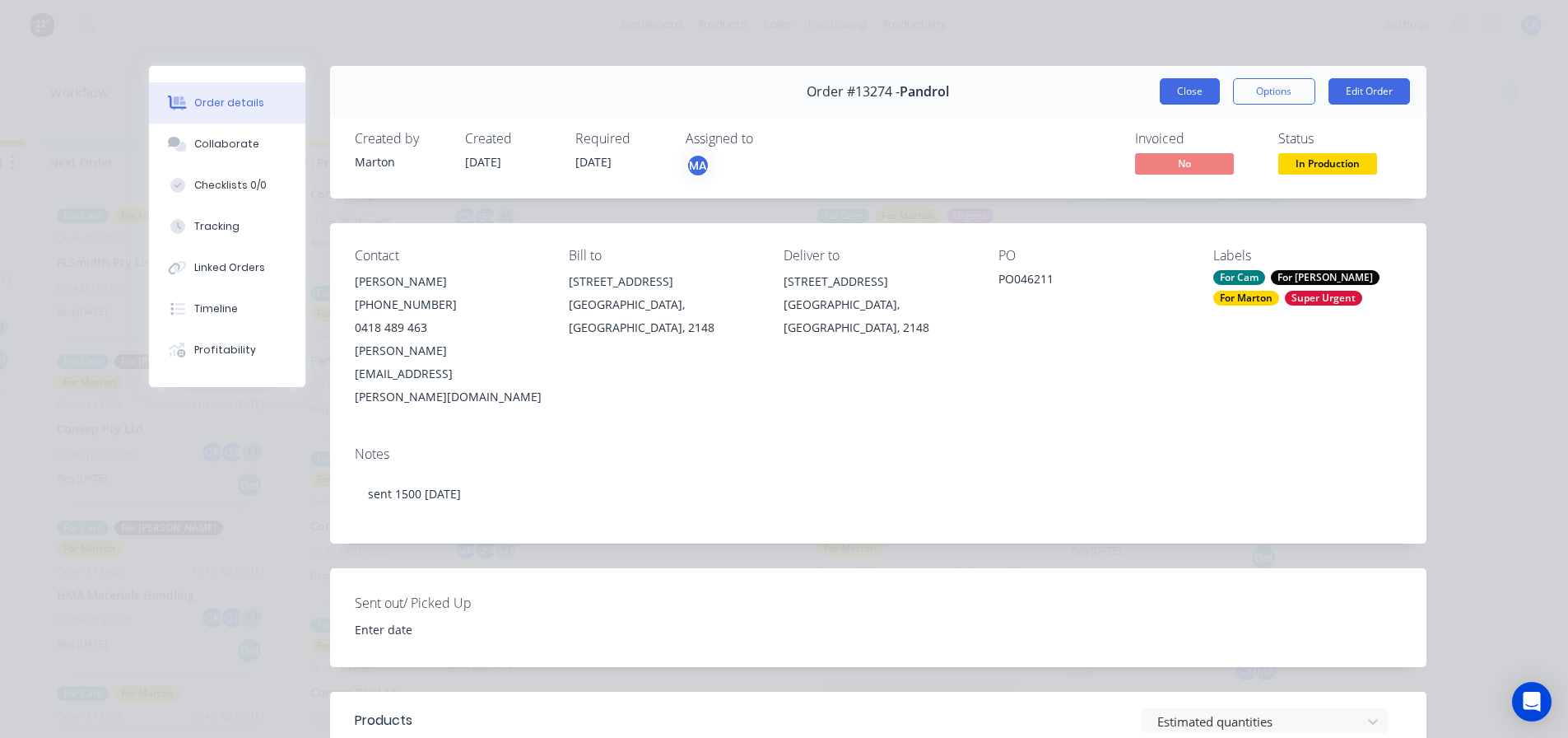
click at [1186, 86] on button "Close" at bounding box center [1190, 91] width 60 height 26
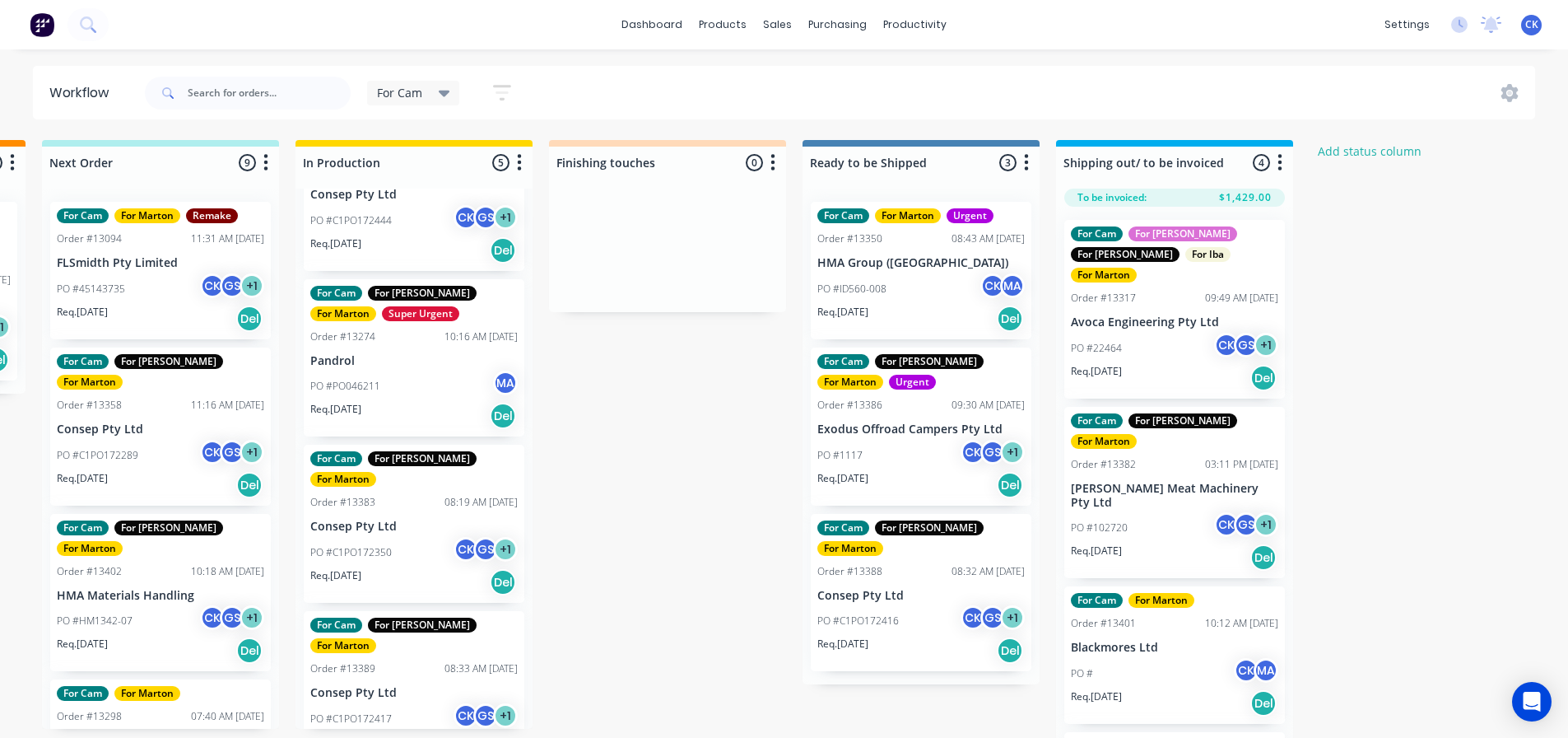
click at [950, 97] on div "For Cam Save new view None edit For Cam (Default) edit For [PERSON_NAME] edit M…" at bounding box center [839, 93] width 1395 height 50
